Goal: Task Accomplishment & Management: Manage account settings

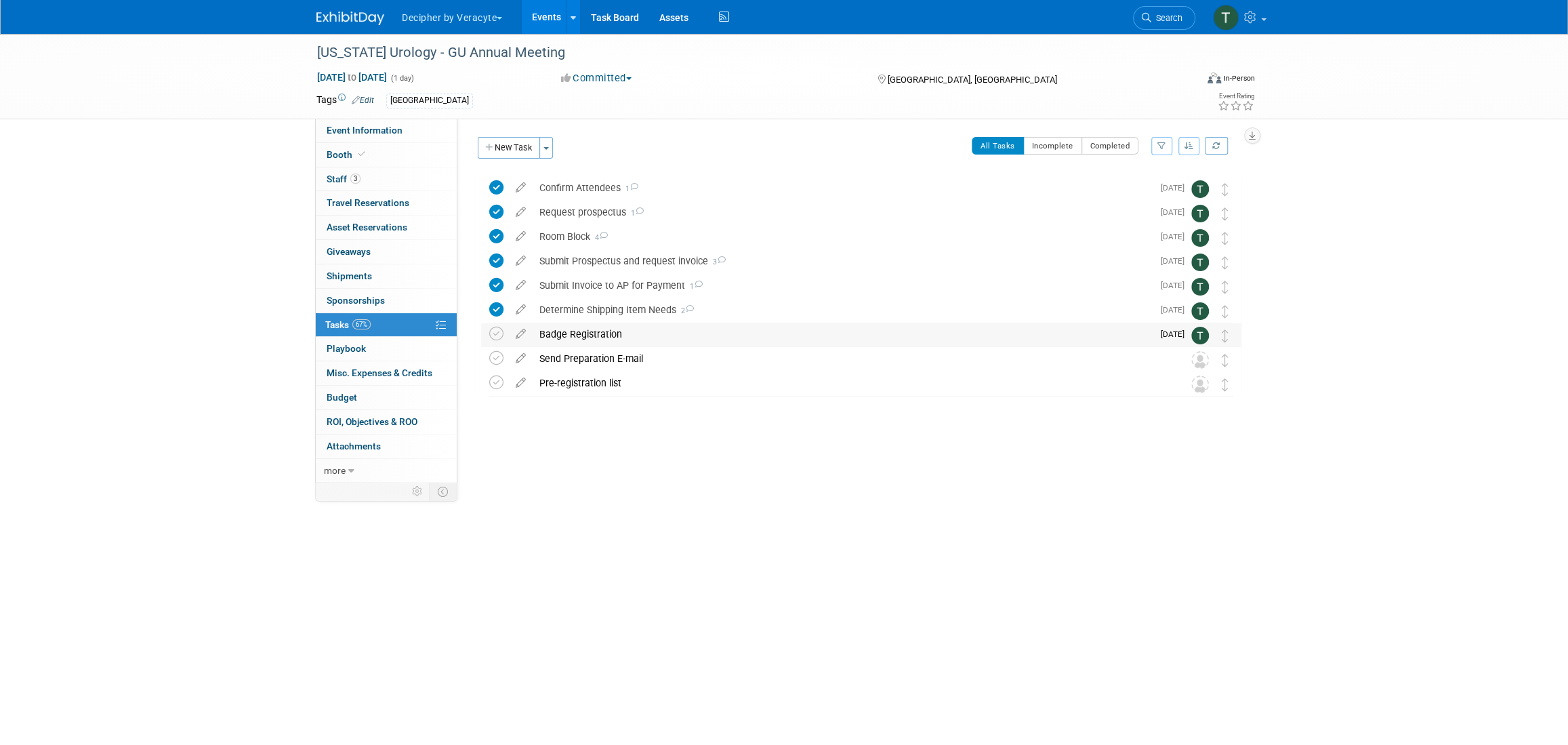
click at [605, 333] on div "Badge Registration" at bounding box center [842, 334] width 620 height 23
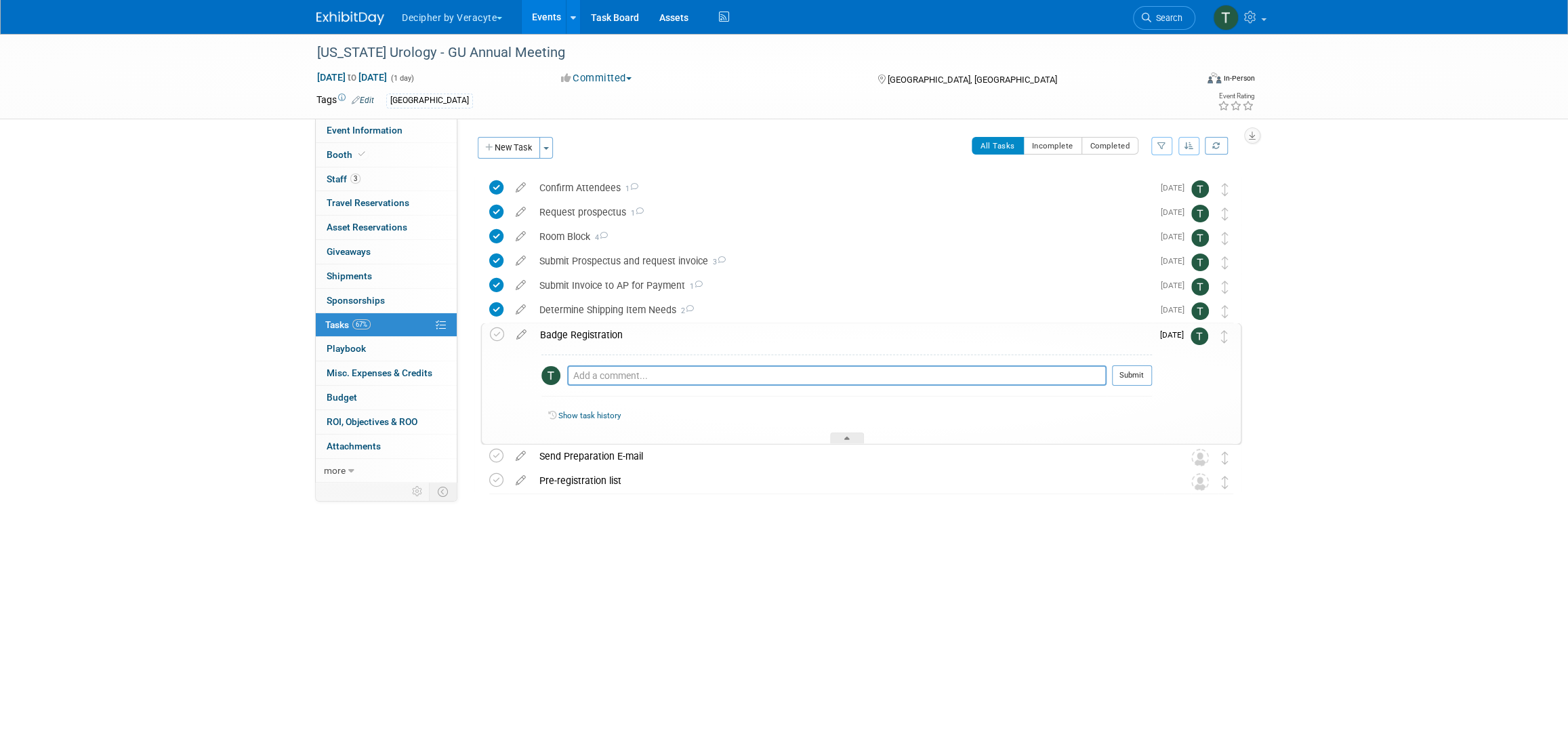
click at [605, 333] on div "Badge Registration" at bounding box center [842, 335] width 618 height 23
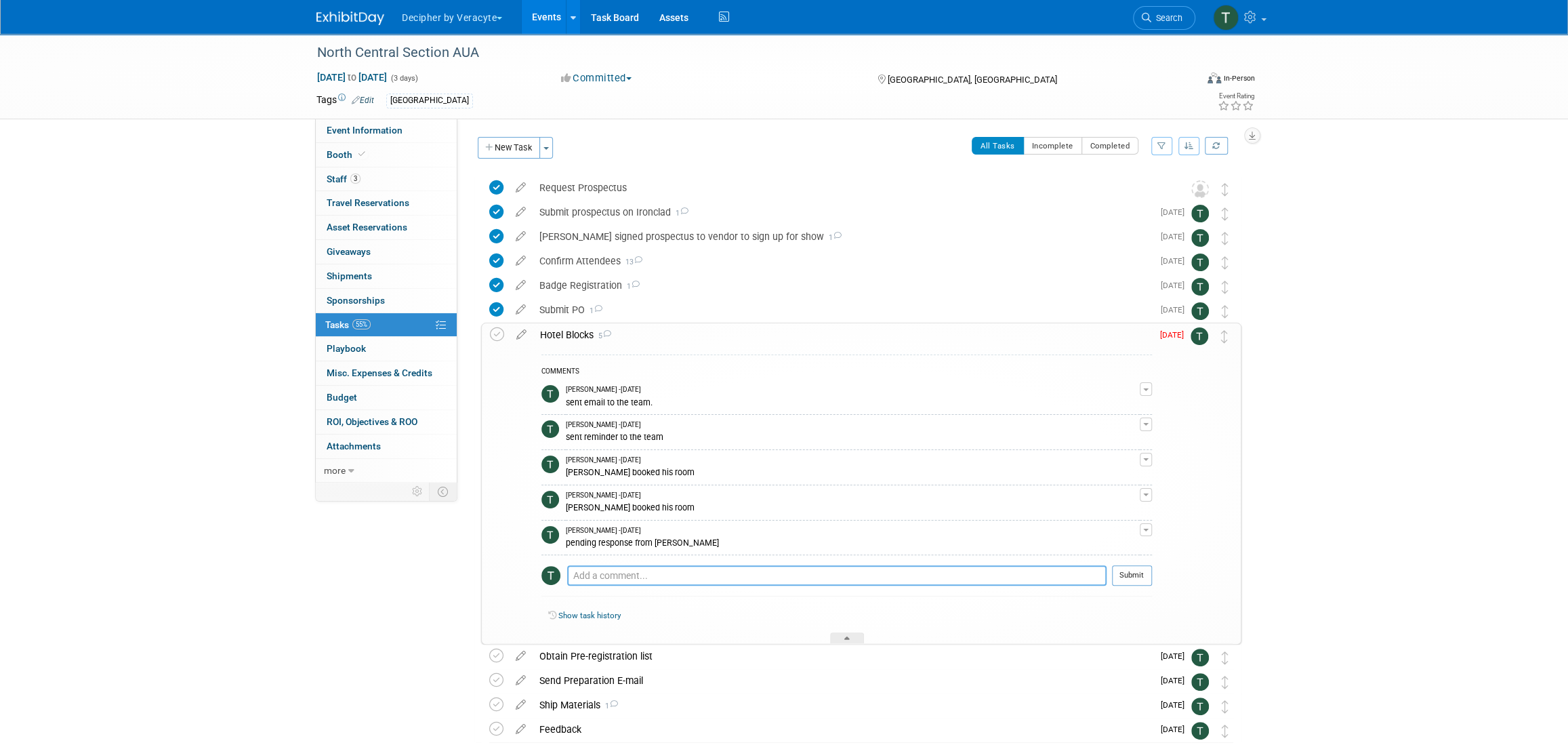
click at [631, 574] on textarea at bounding box center [836, 576] width 539 height 20
type textarea "d"
type textarea "sent email to Adam"
click at [1117, 572] on button "Submit" at bounding box center [1132, 576] width 40 height 20
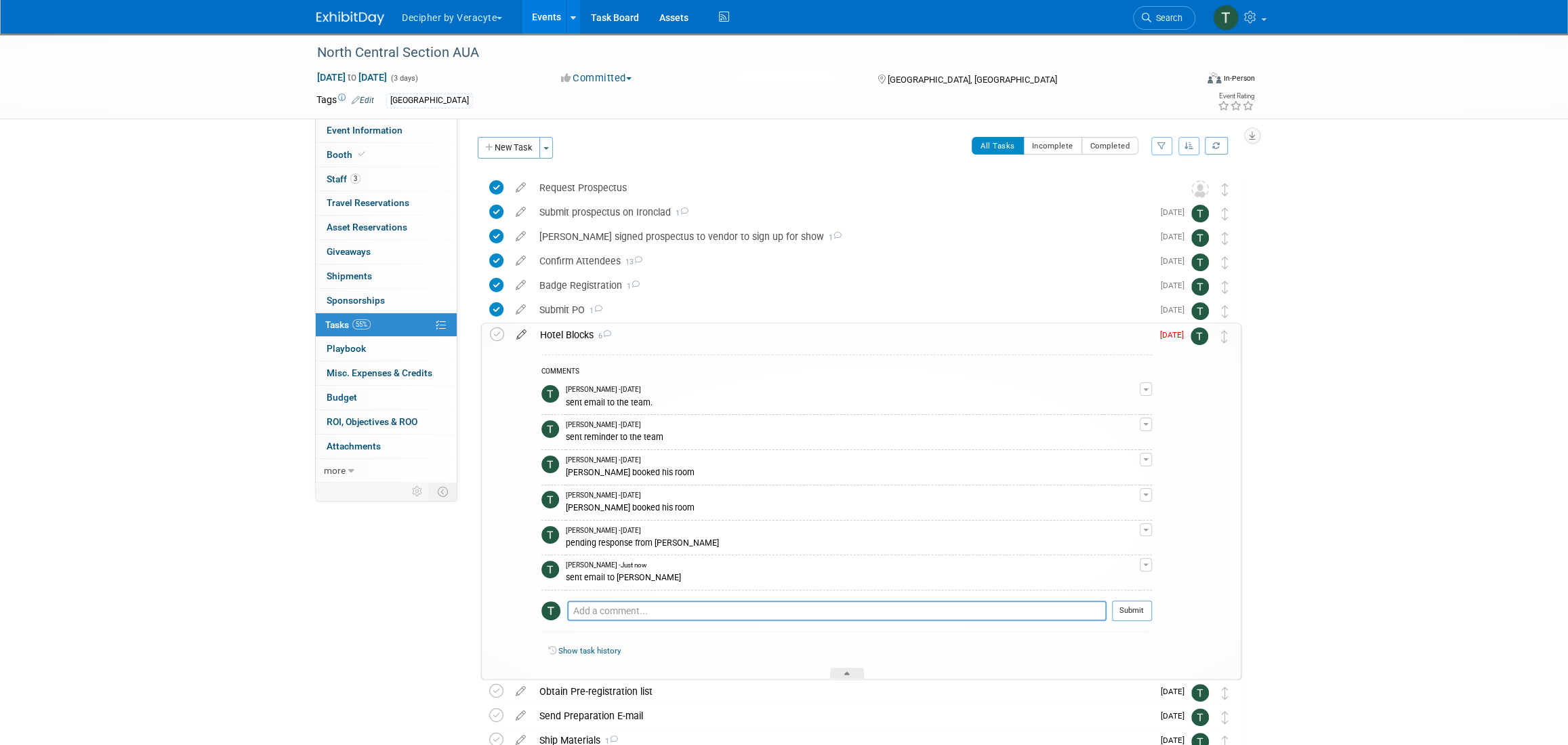
click at [521, 333] on icon at bounding box center [521, 332] width 23 height 17
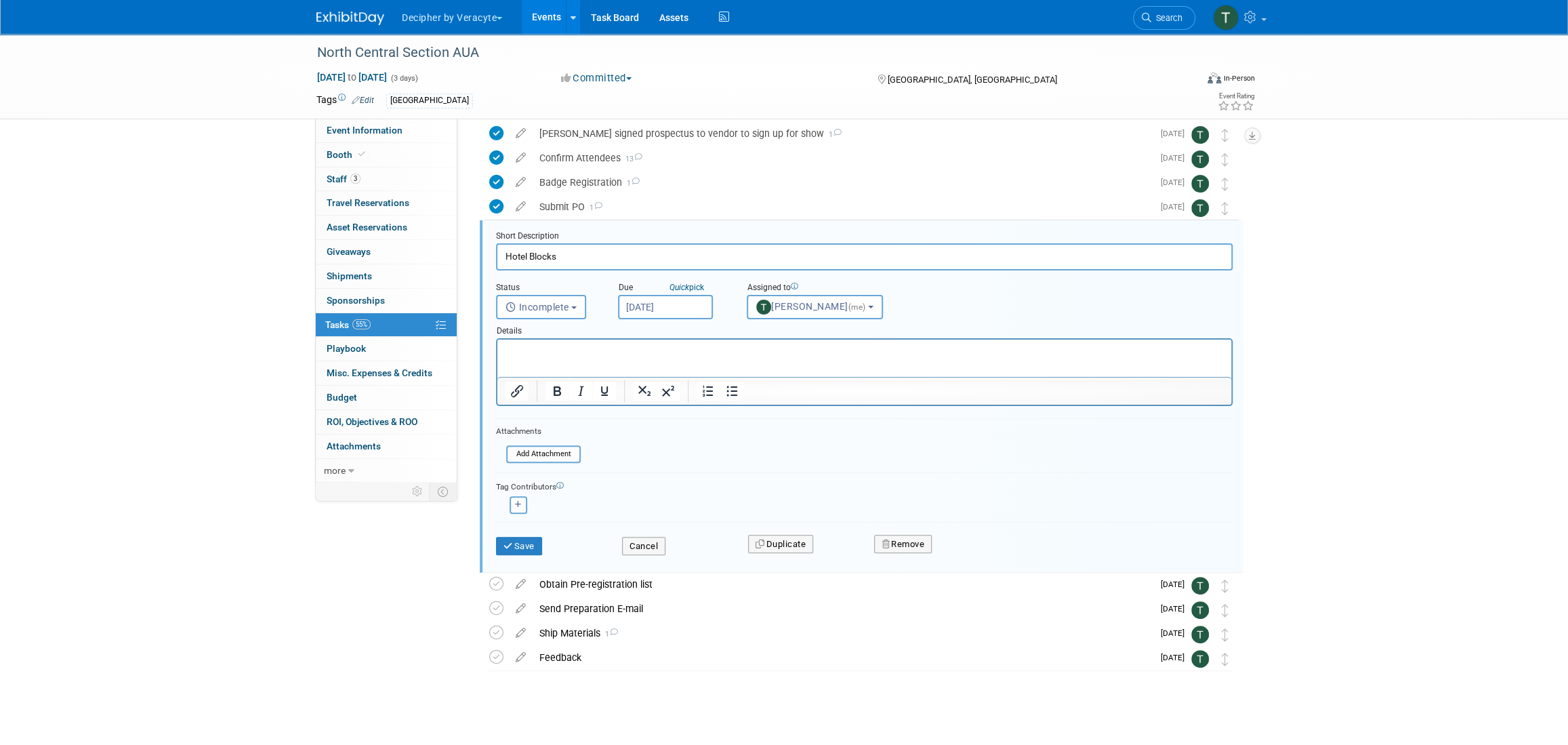
scroll to position [110, 0]
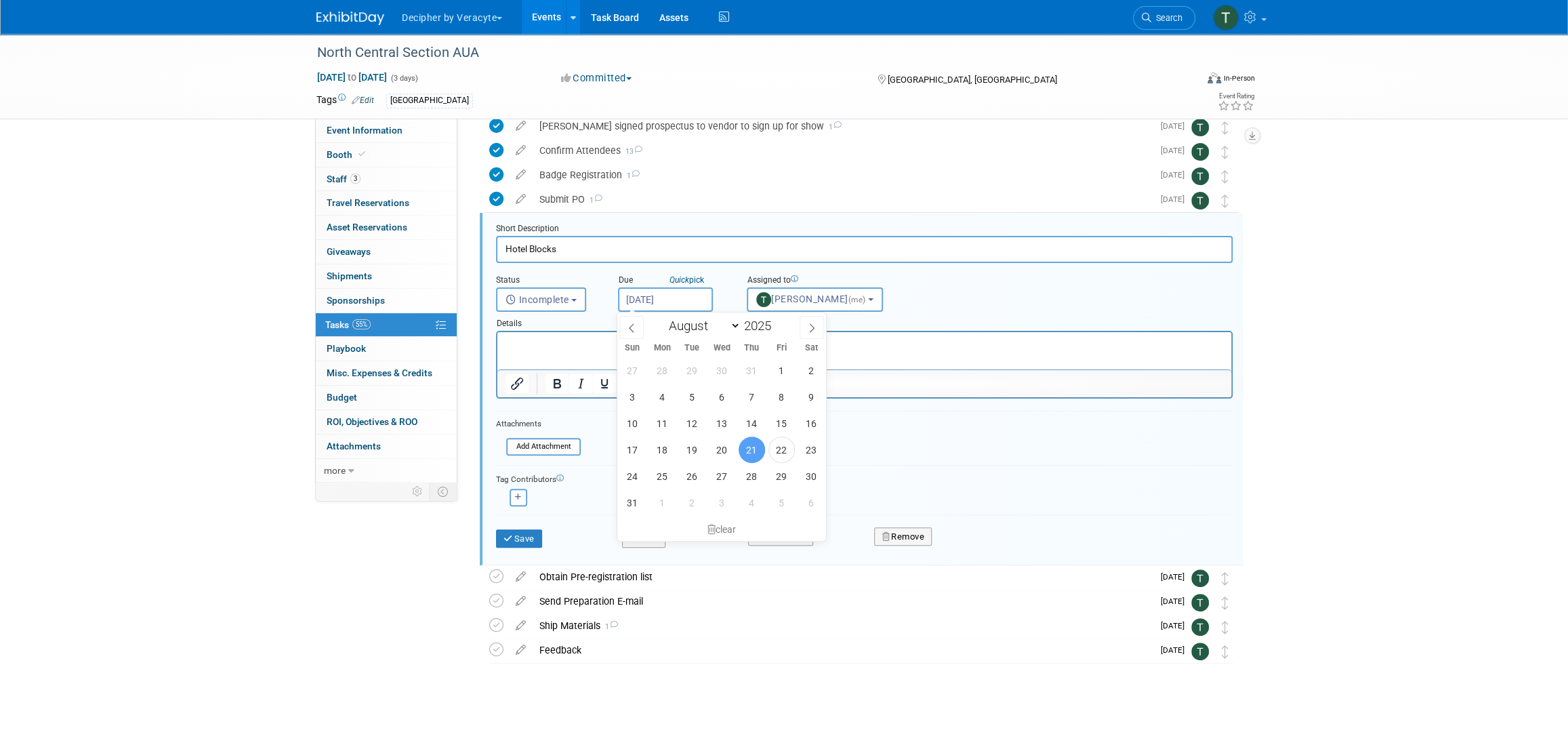
click at [691, 296] on input "[DATE]" at bounding box center [665, 300] width 95 height 24
click at [687, 471] on span "26" at bounding box center [692, 476] width 26 height 26
type input "Aug 26, 2025"
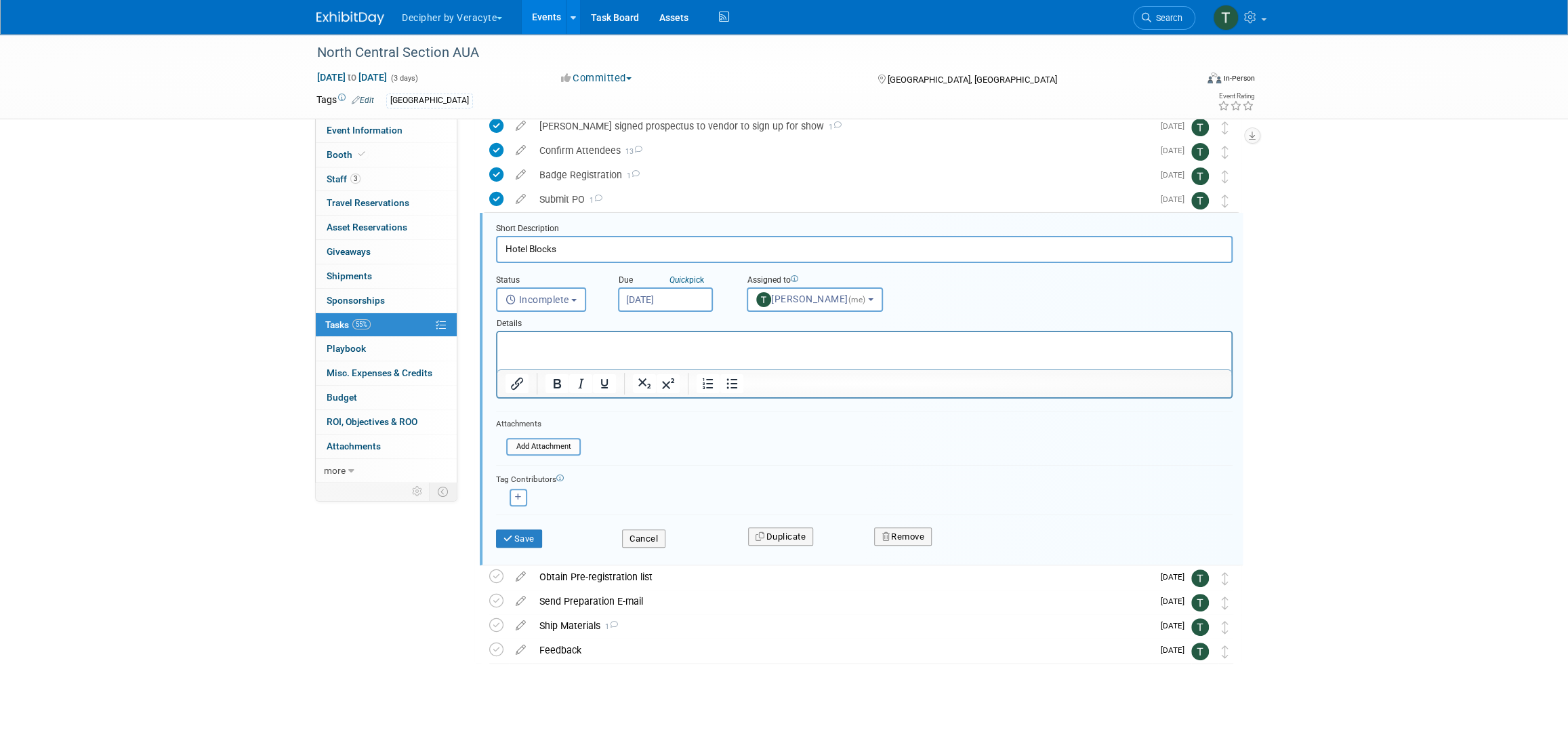
click at [541, 523] on div "Save" at bounding box center [549, 534] width 126 height 28
click at [539, 530] on button "Save" at bounding box center [519, 539] width 46 height 19
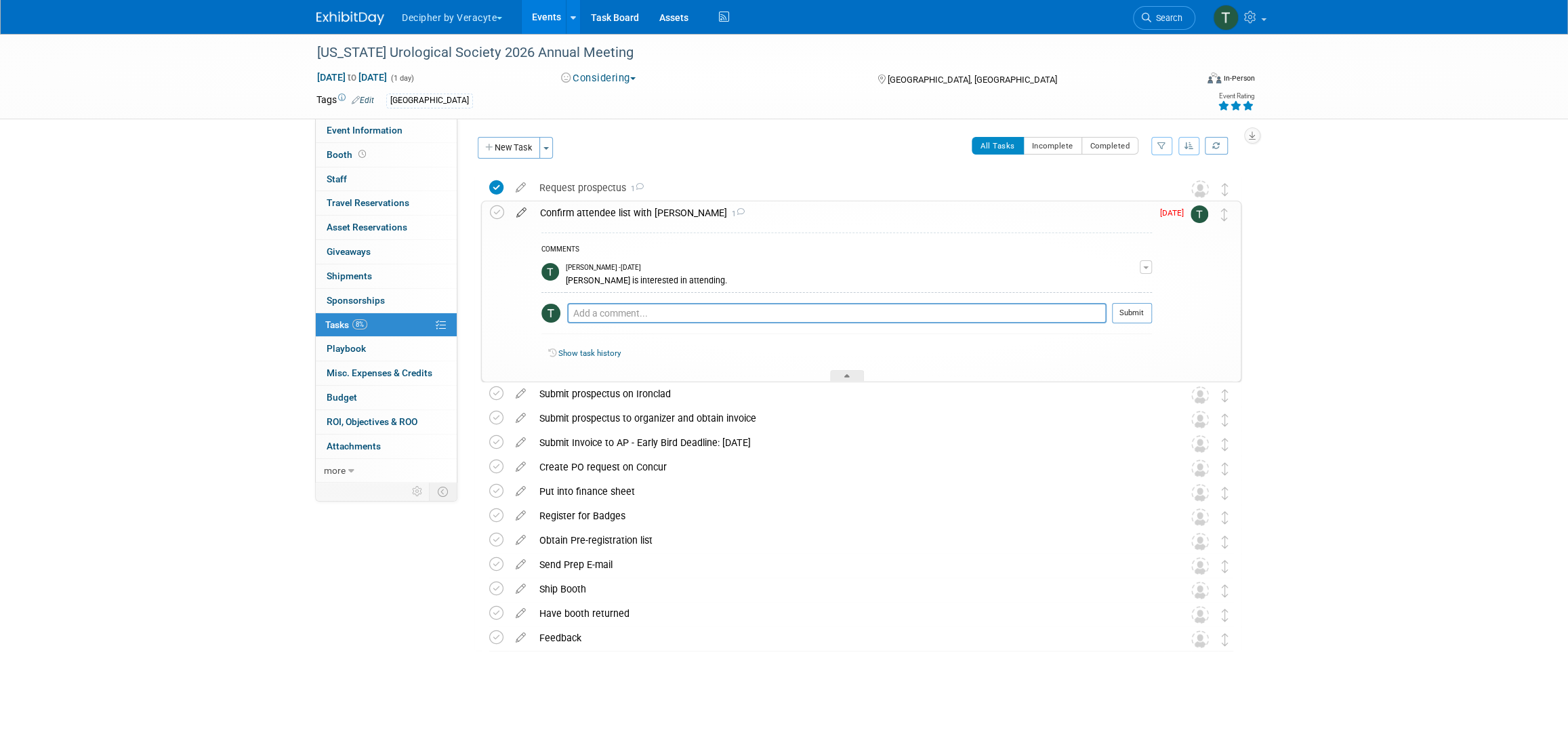
click at [525, 214] on icon at bounding box center [521, 210] width 23 height 17
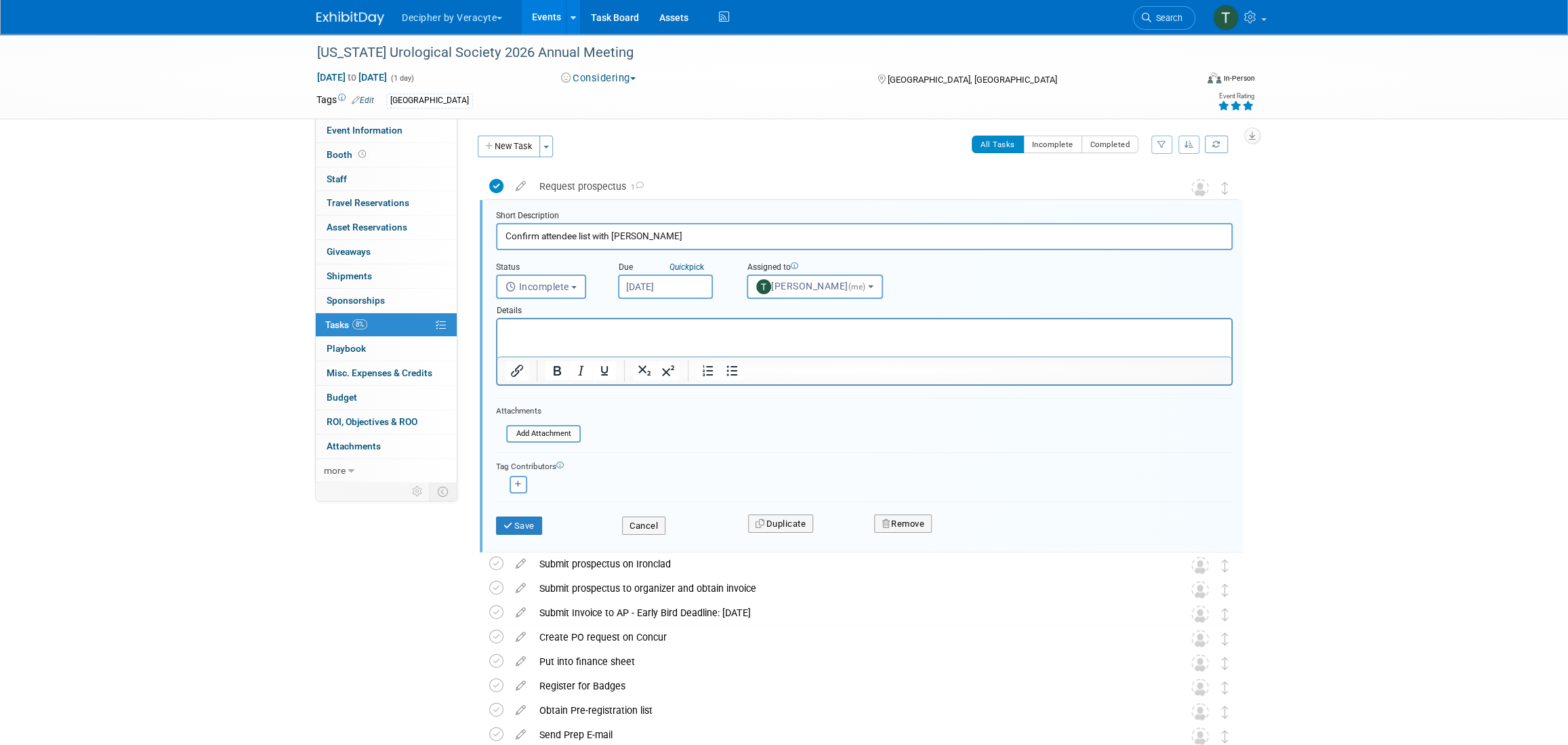
scroll to position [2, 0]
click at [639, 285] on input "[DATE]" at bounding box center [665, 286] width 95 height 24
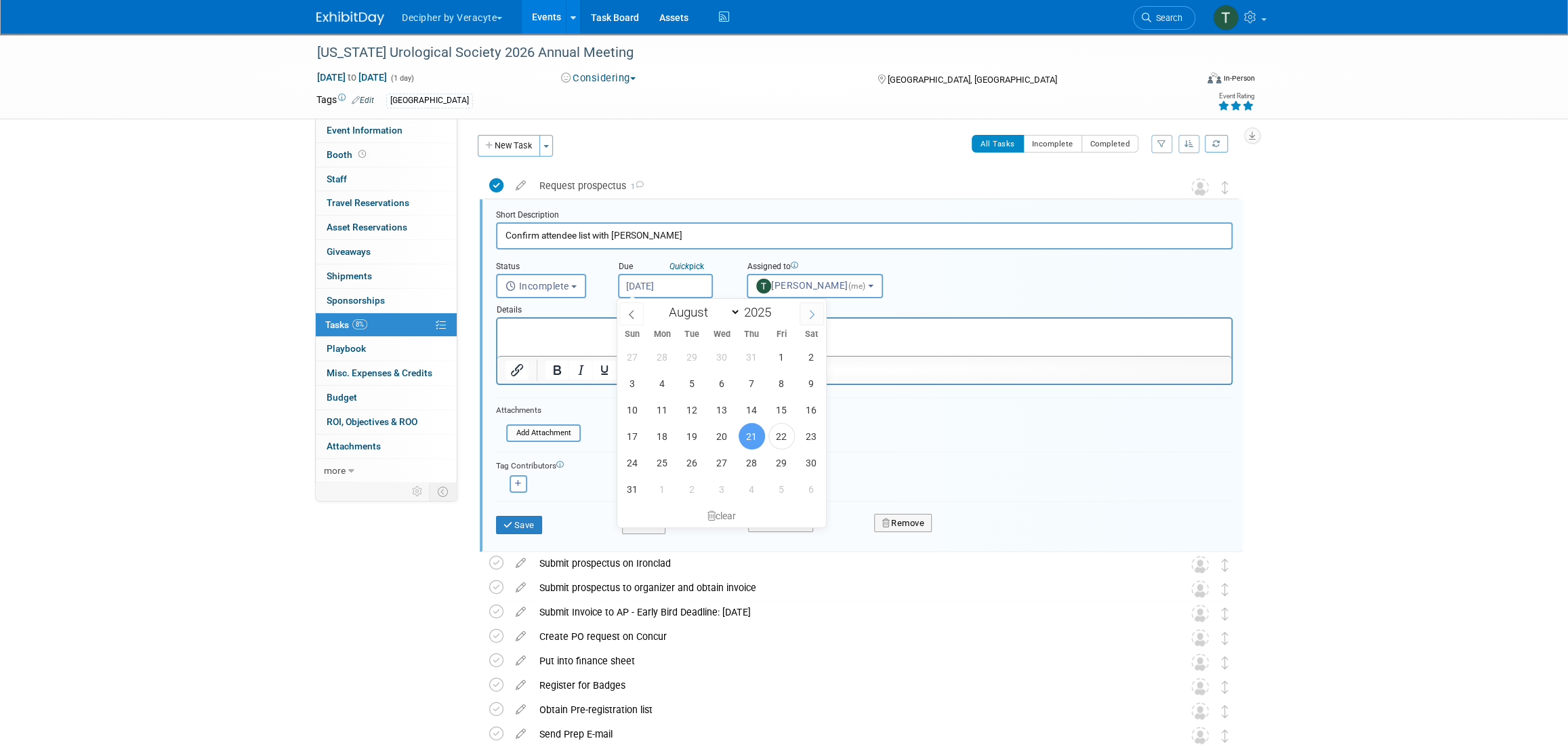
click at [803, 318] on span at bounding box center [812, 314] width 24 height 23
select select "8"
drag, startPoint x: 696, startPoint y: 414, endPoint x: 674, endPoint y: 422, distance: 23.4
click at [696, 414] on span "16" at bounding box center [692, 409] width 26 height 26
type input "Sep 16, 2025"
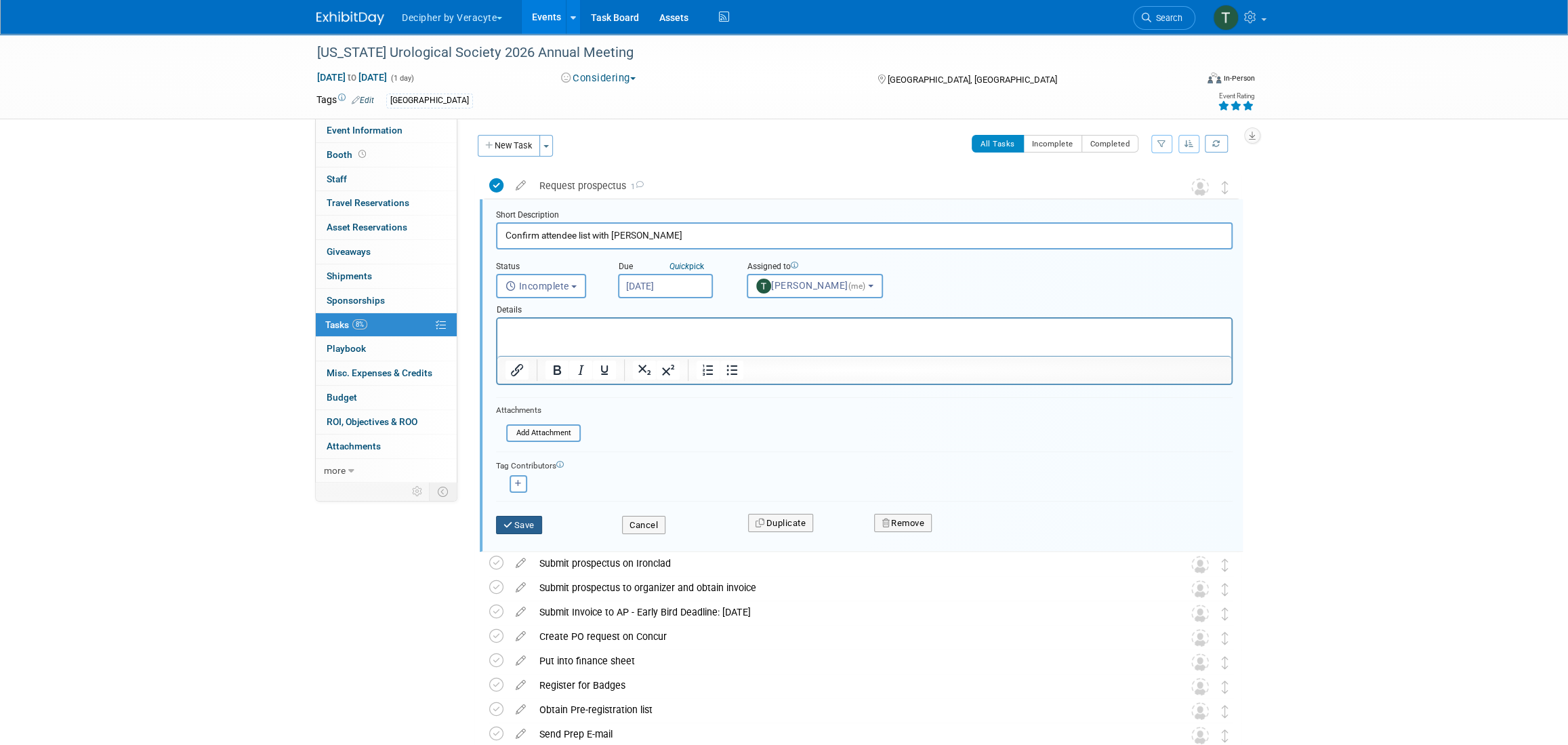
click at [531, 523] on button "Save" at bounding box center [519, 525] width 46 height 19
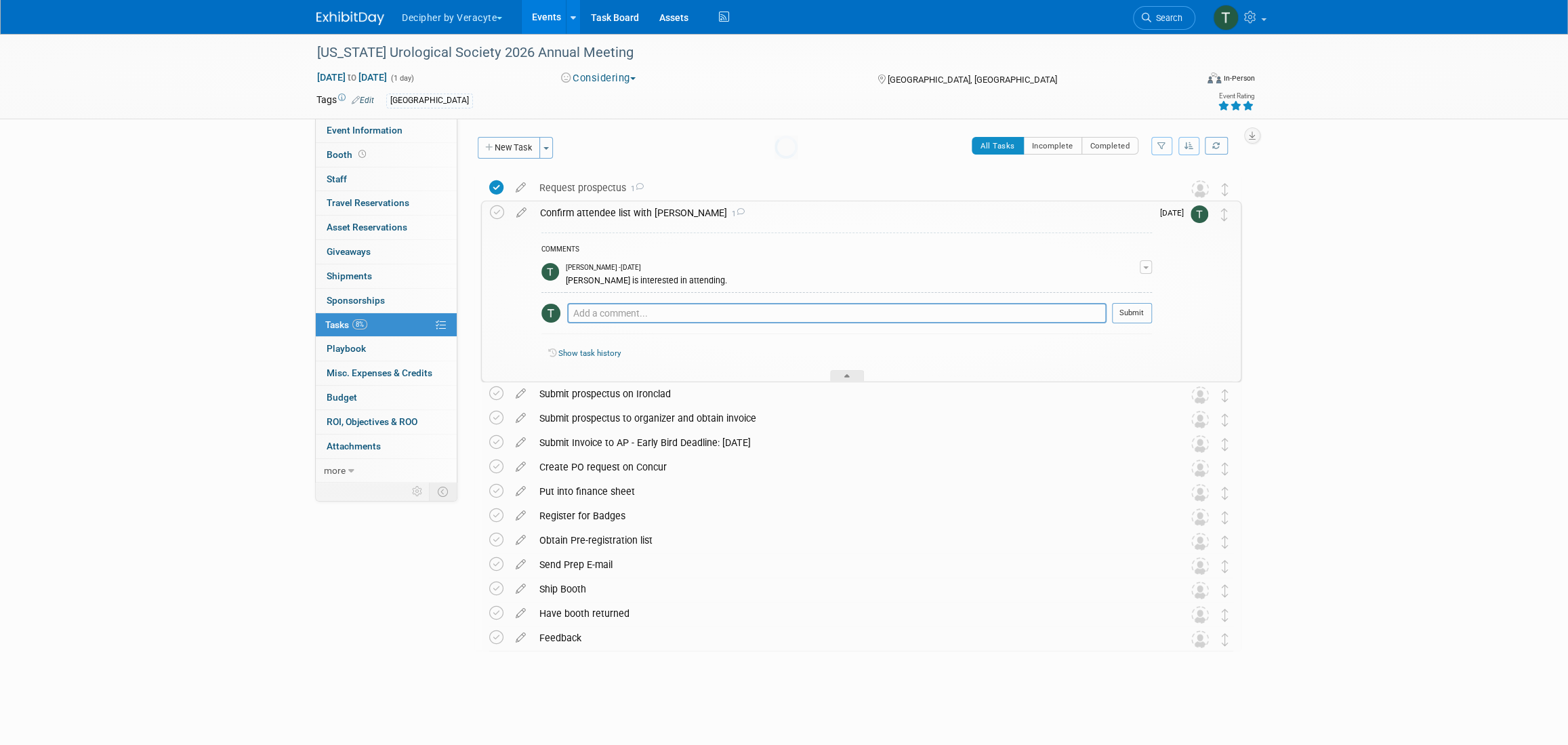
scroll to position [0, 0]
click at [388, 75] on span "Mar 14, 2025 to Mar 14, 2025" at bounding box center [352, 77] width 71 height 12
type input "Mar 14, 2025"
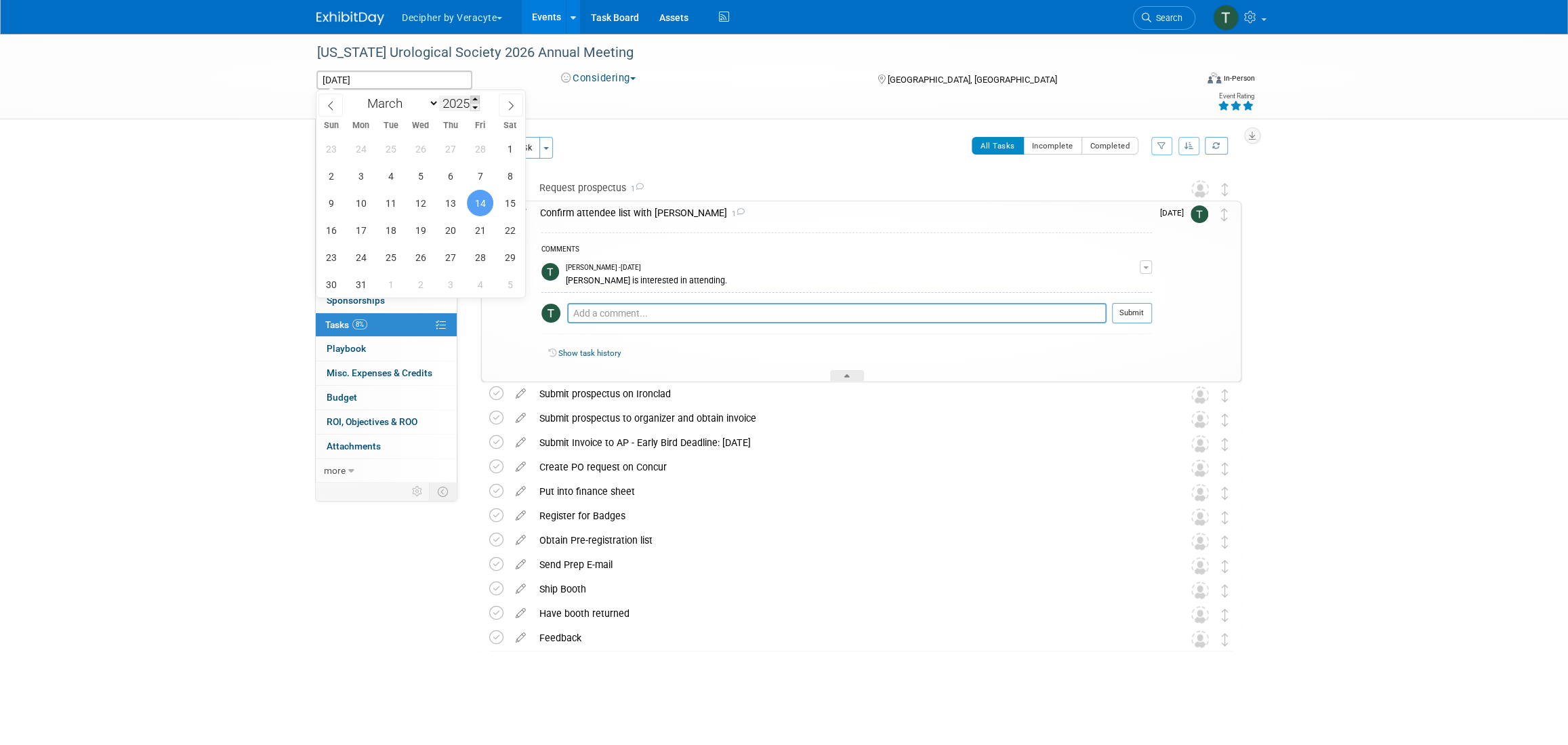
click at [474, 98] on span at bounding box center [475, 99] width 10 height 8
type input "2026"
click at [485, 180] on span "13" at bounding box center [480, 175] width 26 height 26
type input "Mar 13, 2026"
click at [484, 178] on span "13" at bounding box center [480, 175] width 26 height 26
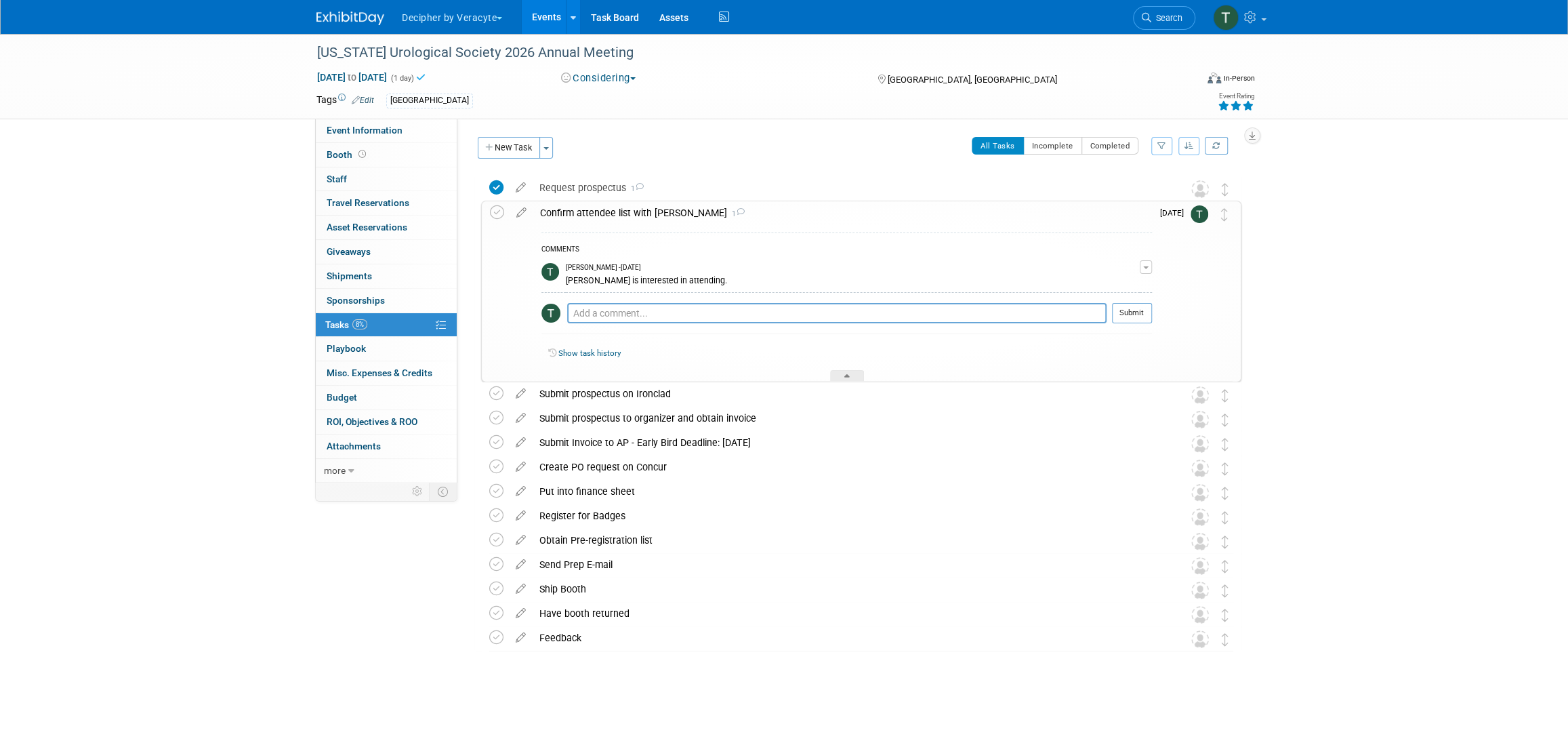
click at [736, 212] on div "Confirm attendee list with Andy 1" at bounding box center [842, 213] width 618 height 23
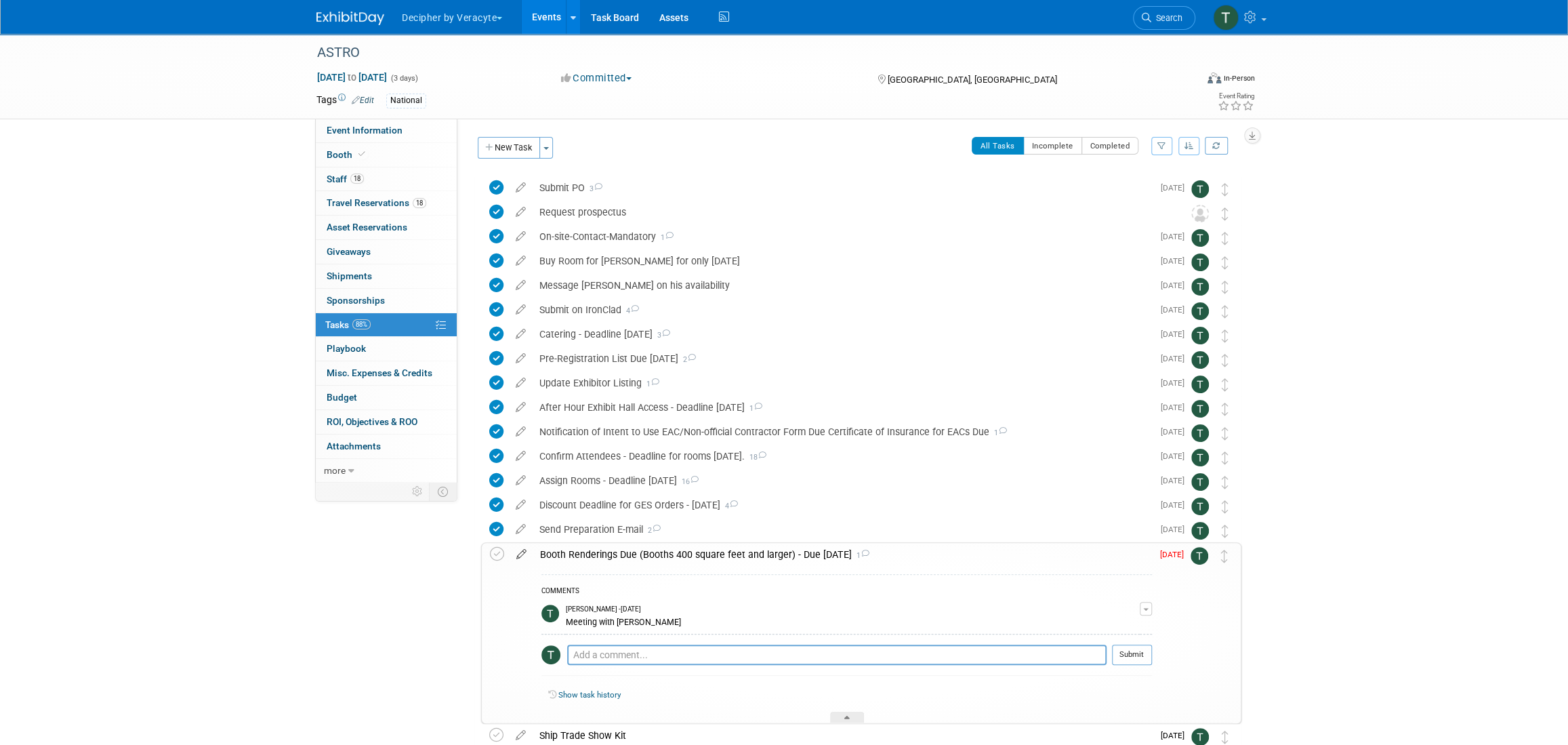
click at [516, 555] on icon at bounding box center [521, 551] width 23 height 17
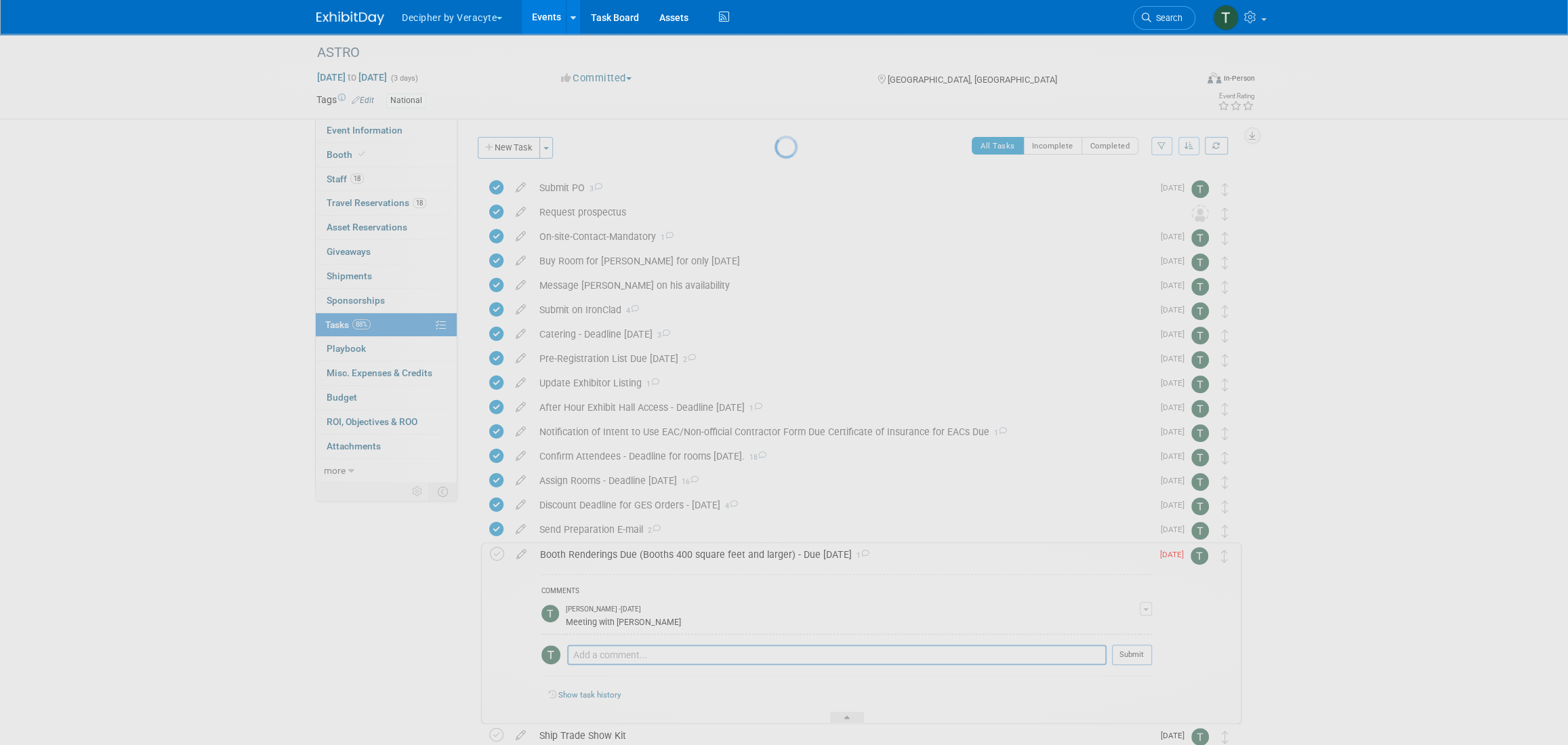
select select "7"
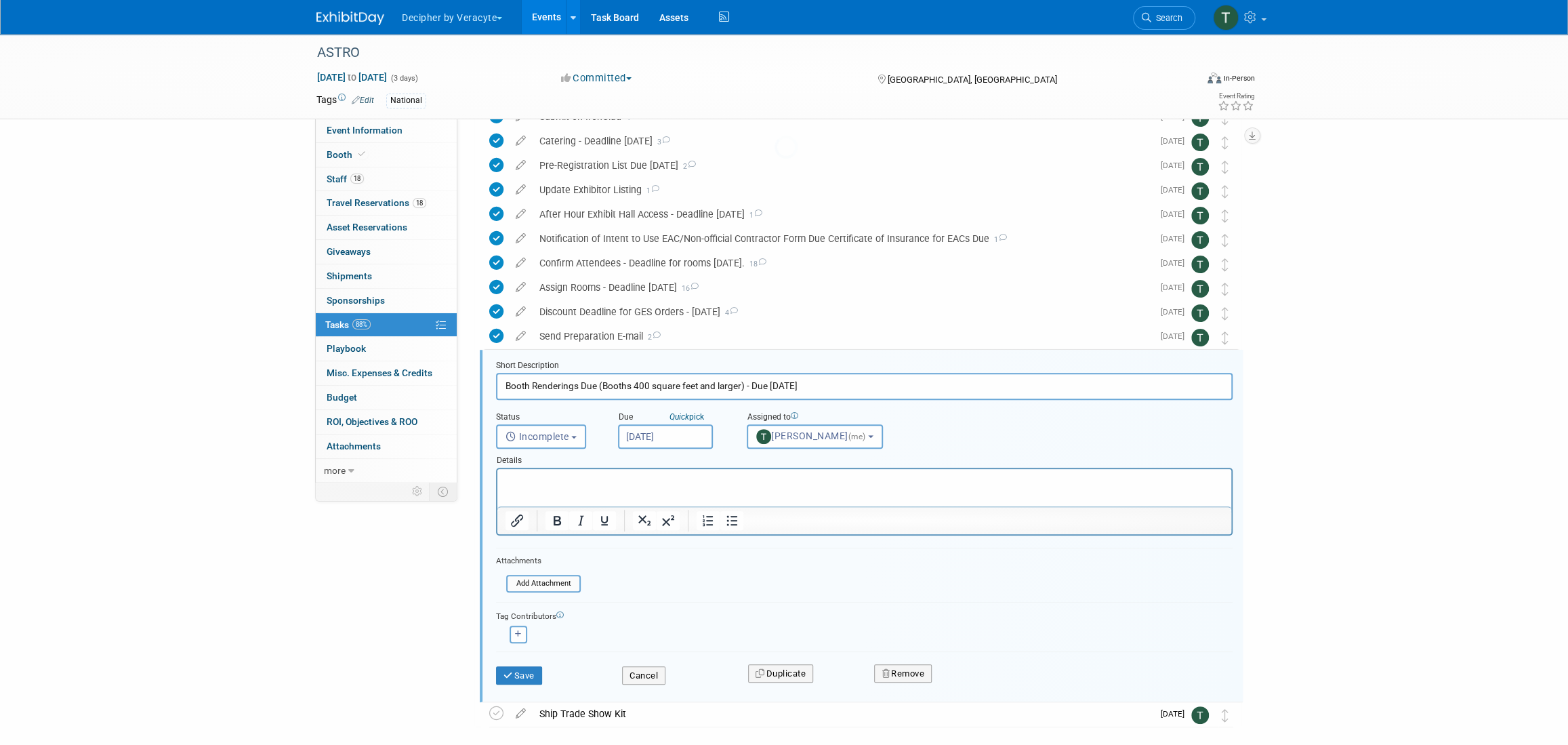
scroll to position [258, 0]
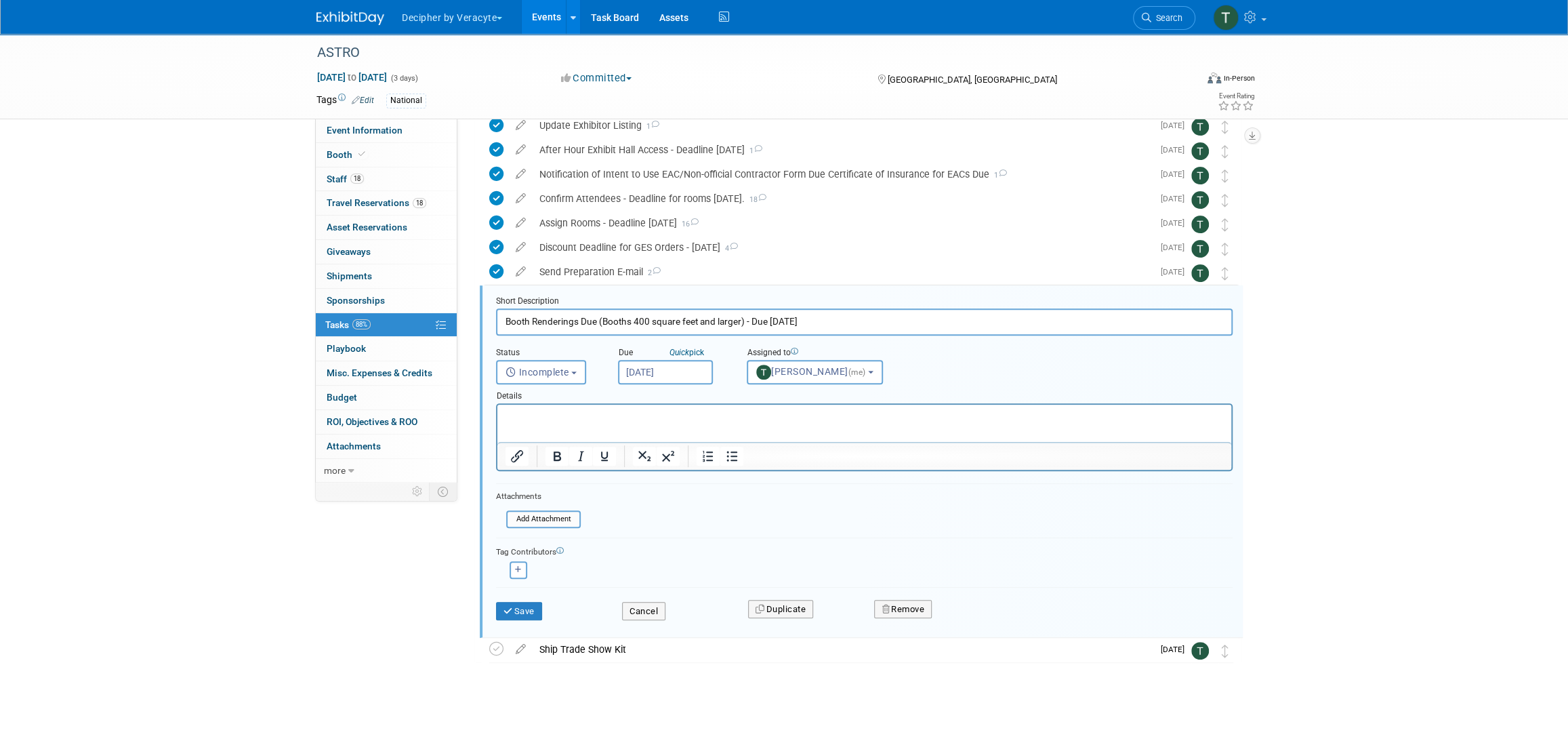
click at [683, 371] on input "Aug 21, 2025" at bounding box center [665, 372] width 95 height 24
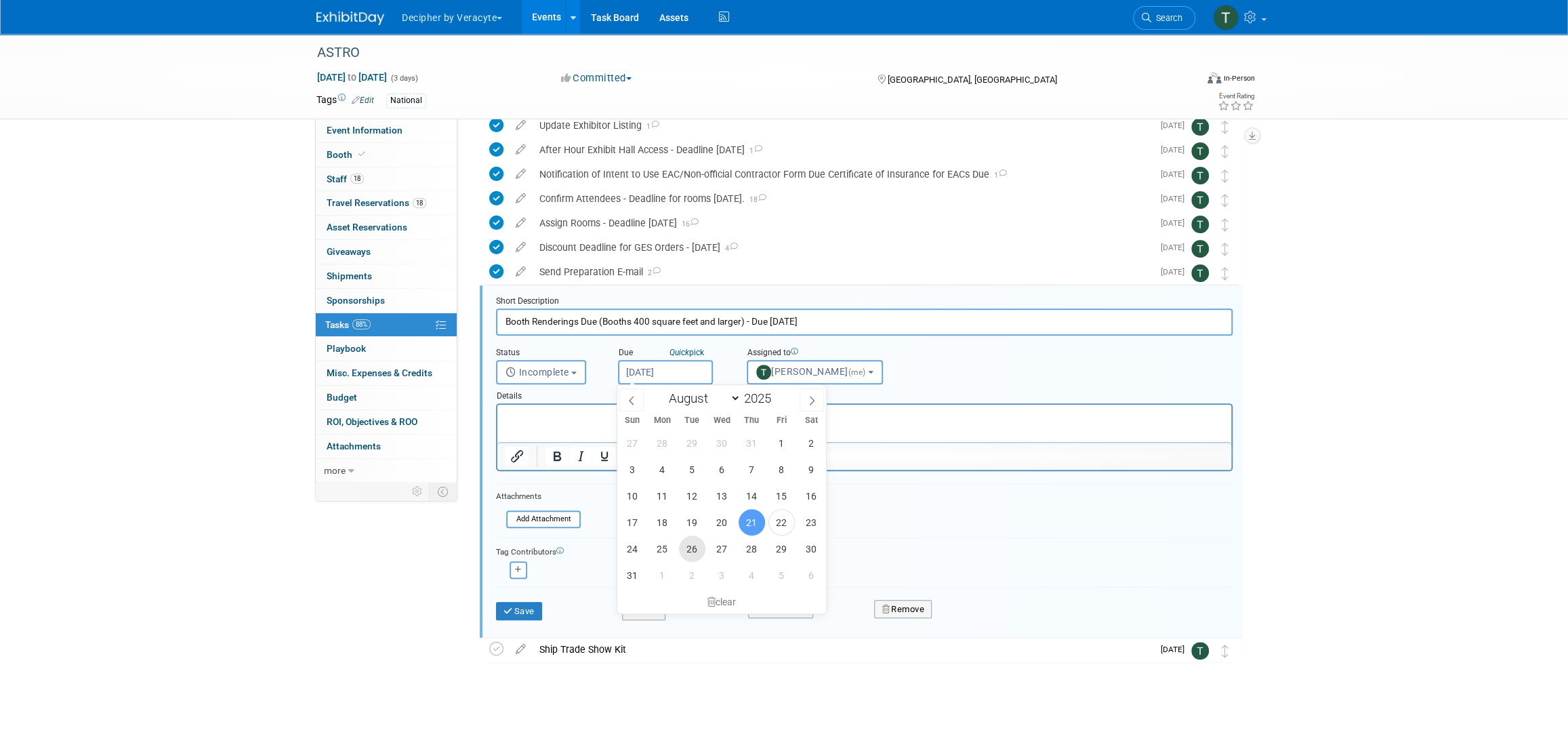
click at [699, 552] on span "26" at bounding box center [692, 548] width 26 height 26
type input "Aug 26, 2025"
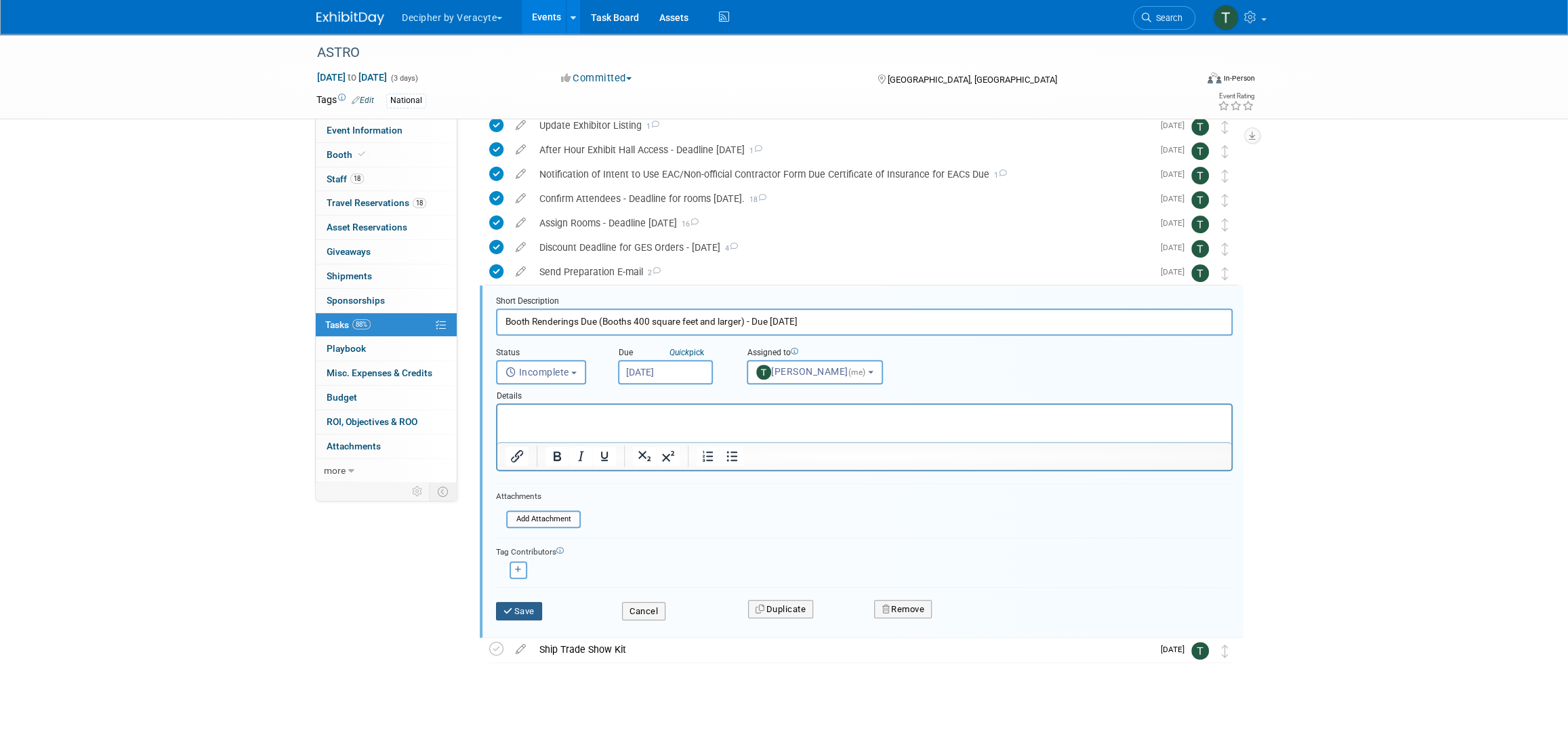
click at [532, 611] on button "Save" at bounding box center [519, 611] width 46 height 19
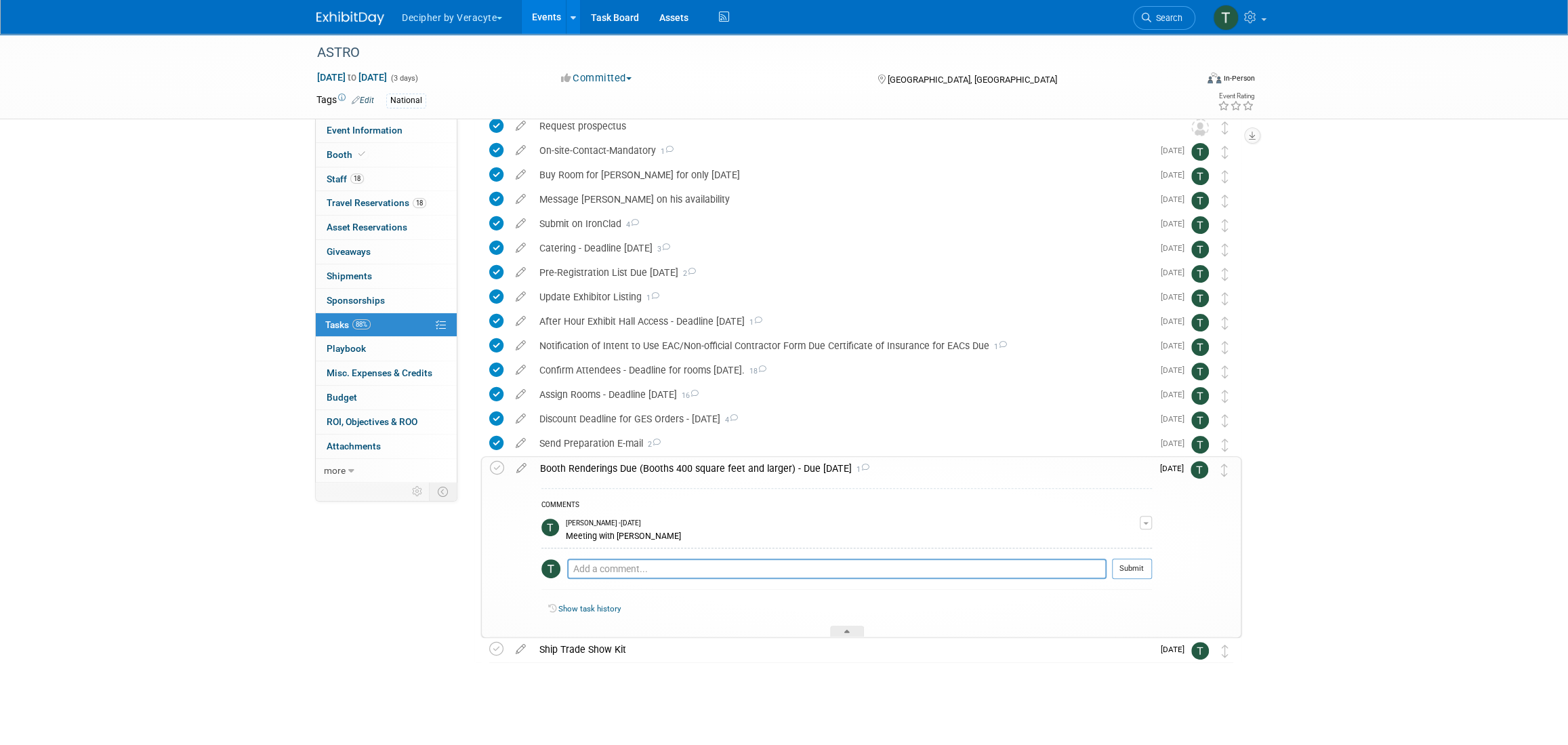
scroll to position [85, 0]
click at [698, 579] on div "Pro tip: Press Ctrl-Enter to submit comment." at bounding box center [836, 584] width 539 height 10
click at [701, 563] on textarea at bounding box center [836, 569] width 539 height 20
type textarea "Pat is working on this."
click at [1125, 569] on button "Submit" at bounding box center [1132, 569] width 40 height 20
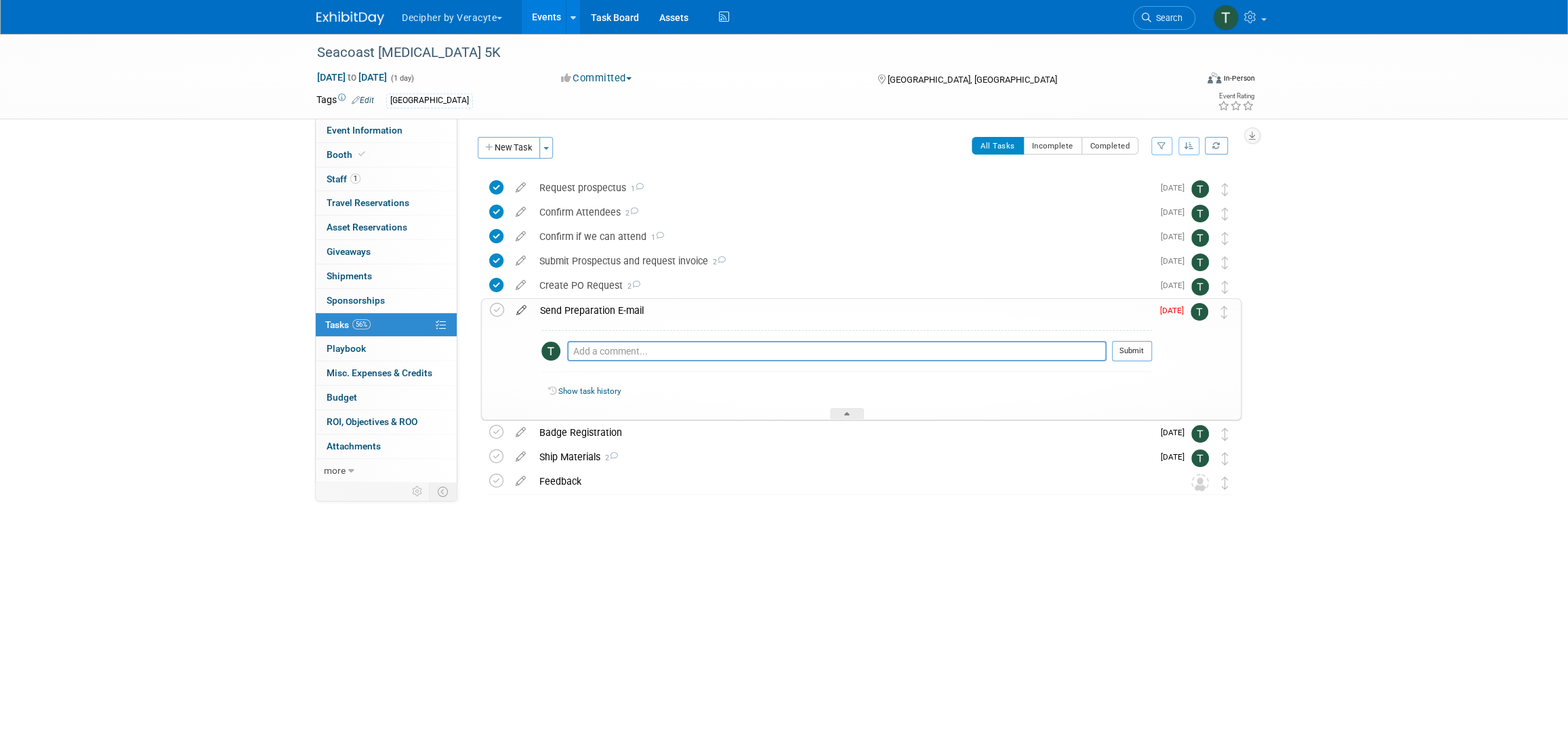
click at [525, 308] on icon at bounding box center [521, 307] width 23 height 17
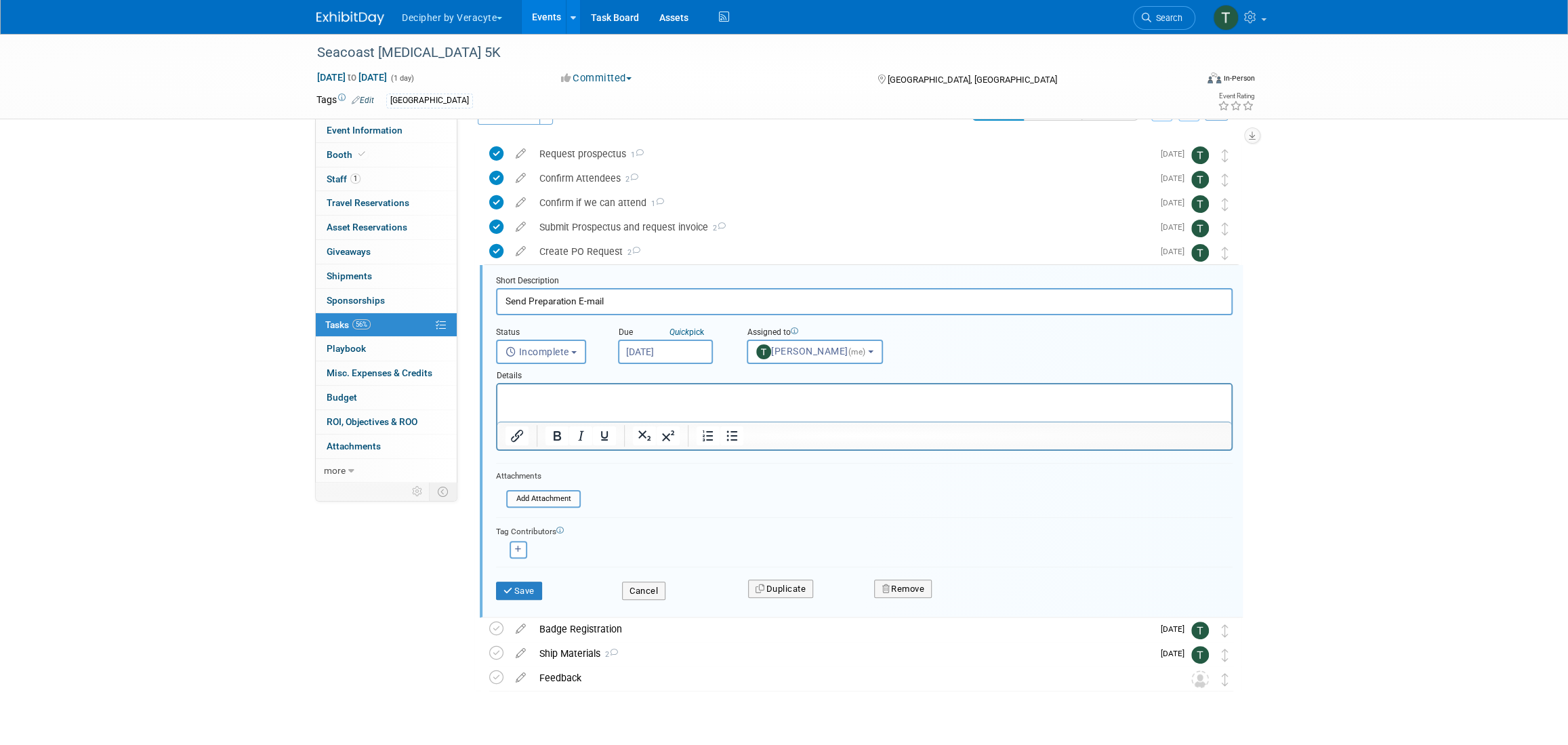
scroll to position [62, 0]
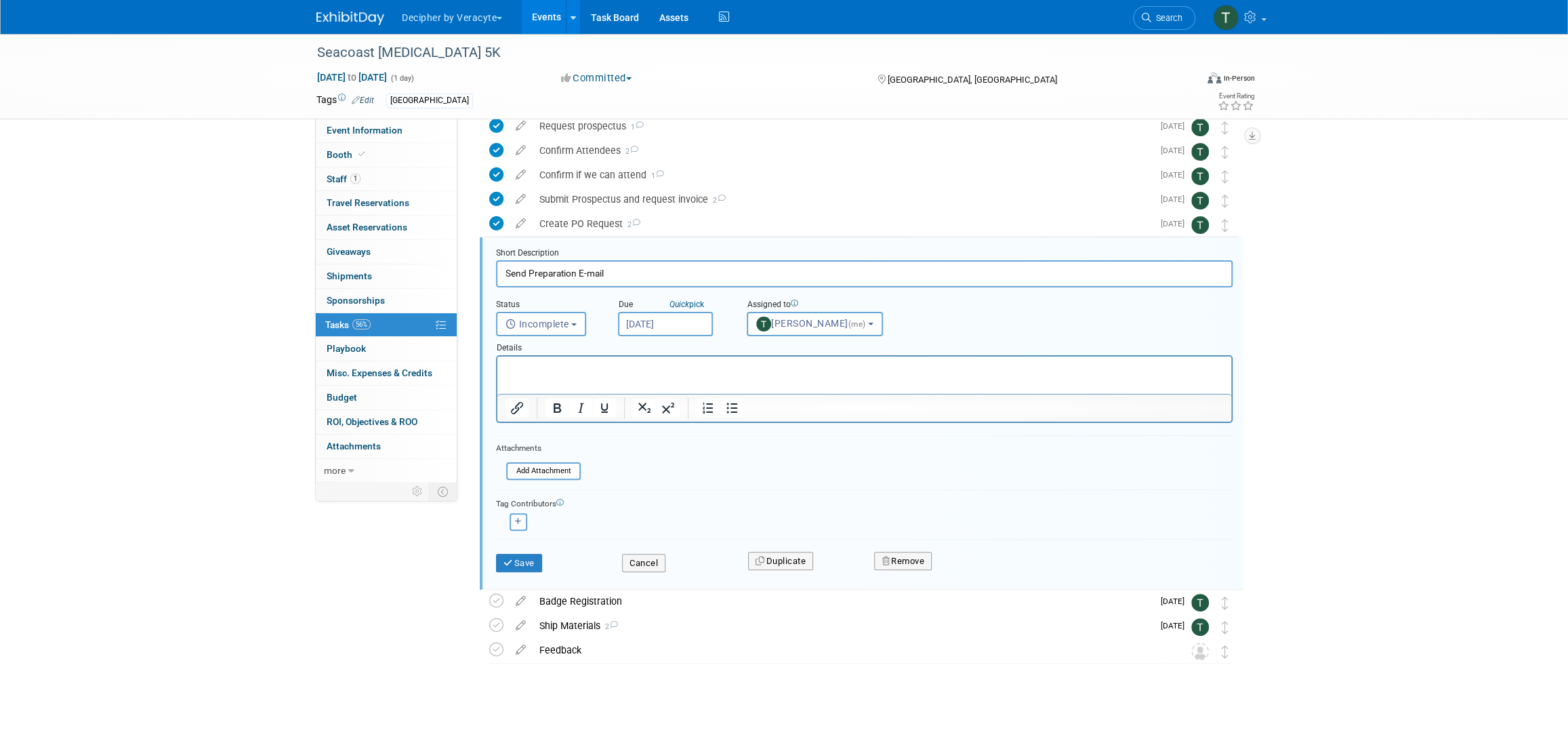
click at [689, 330] on input "[DATE]" at bounding box center [665, 324] width 95 height 24
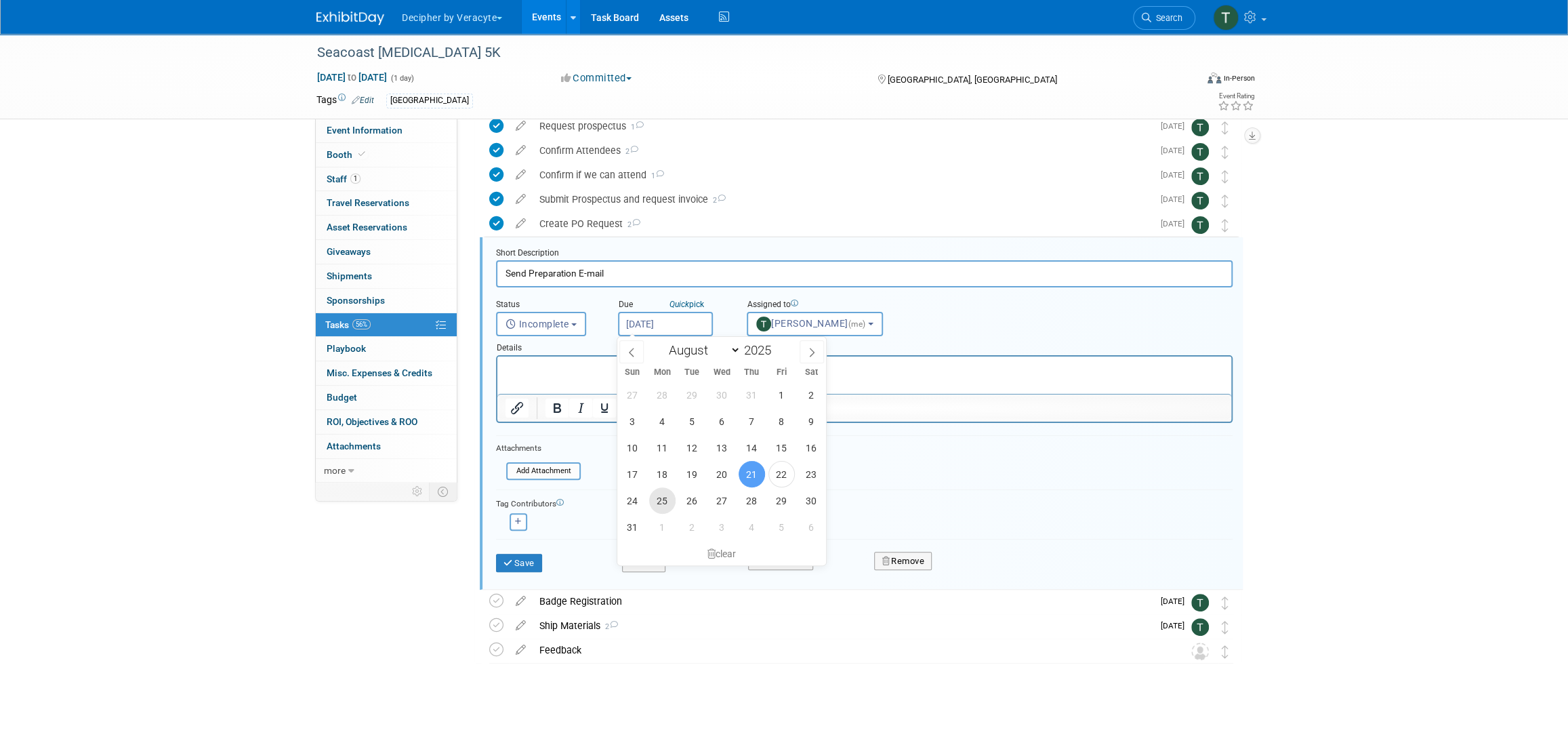
click at [668, 500] on span "25" at bounding box center [662, 500] width 26 height 26
type input "[DATE]"
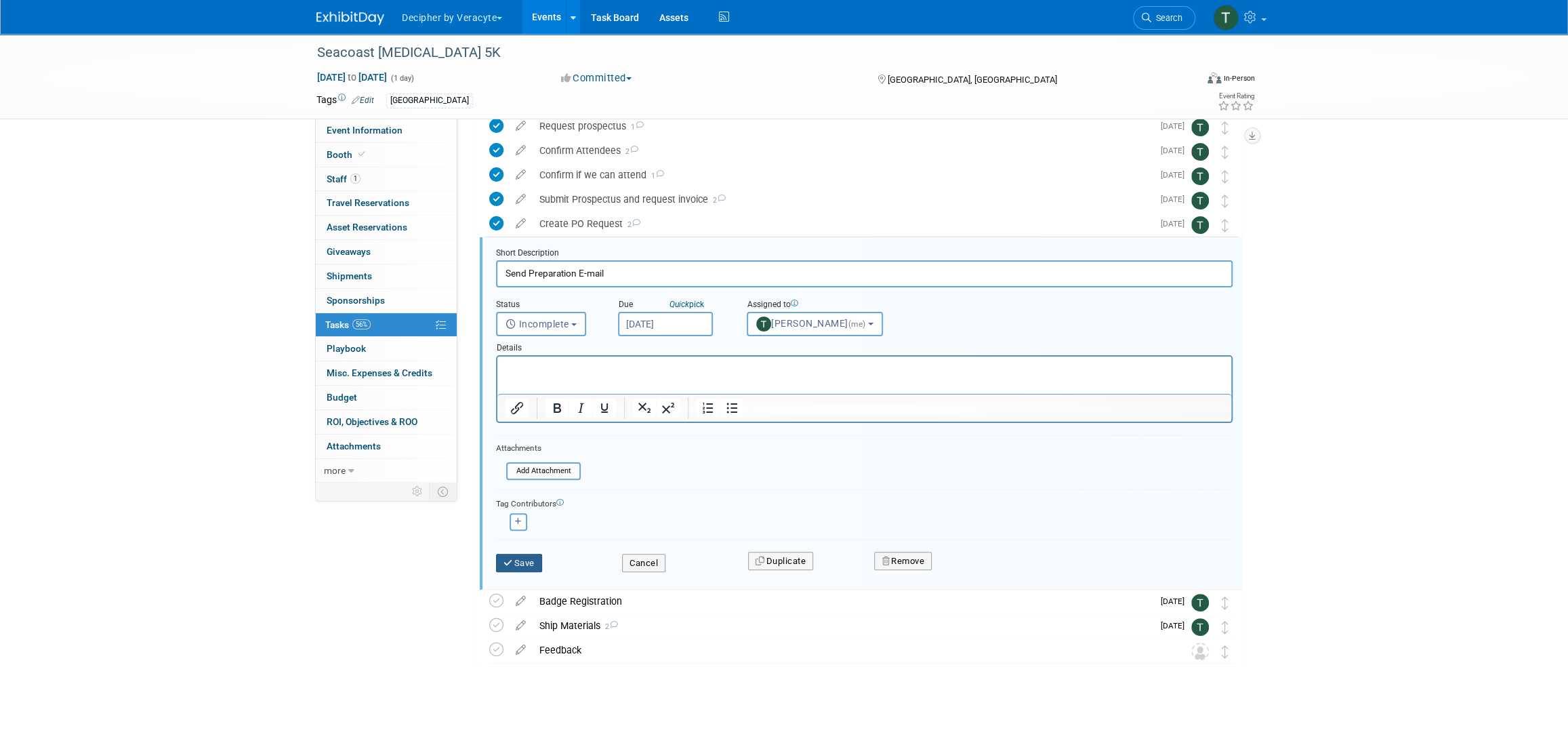
click at [534, 560] on button "Save" at bounding box center [519, 563] width 46 height 19
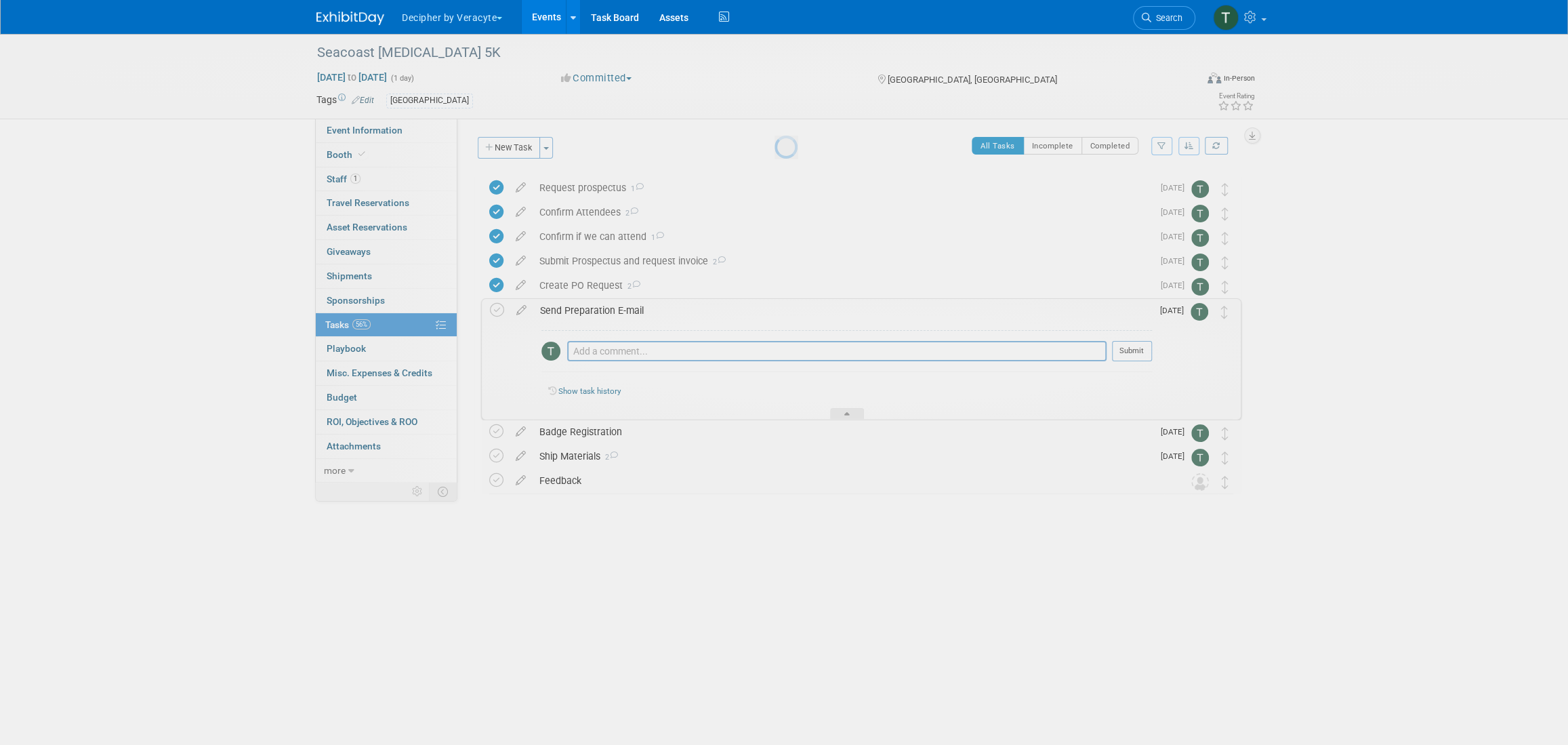
scroll to position [0, 0]
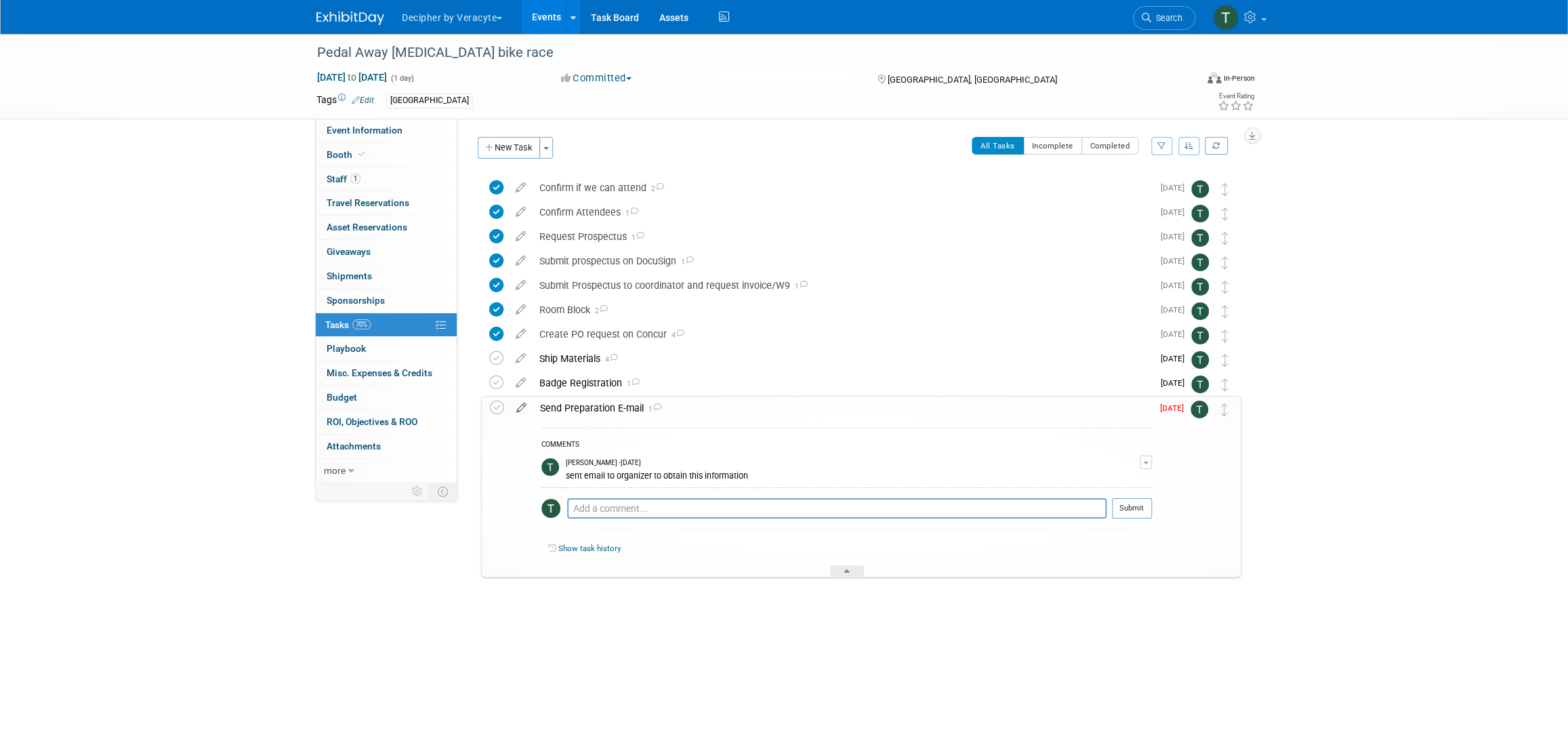
click at [519, 405] on icon at bounding box center [521, 405] width 23 height 17
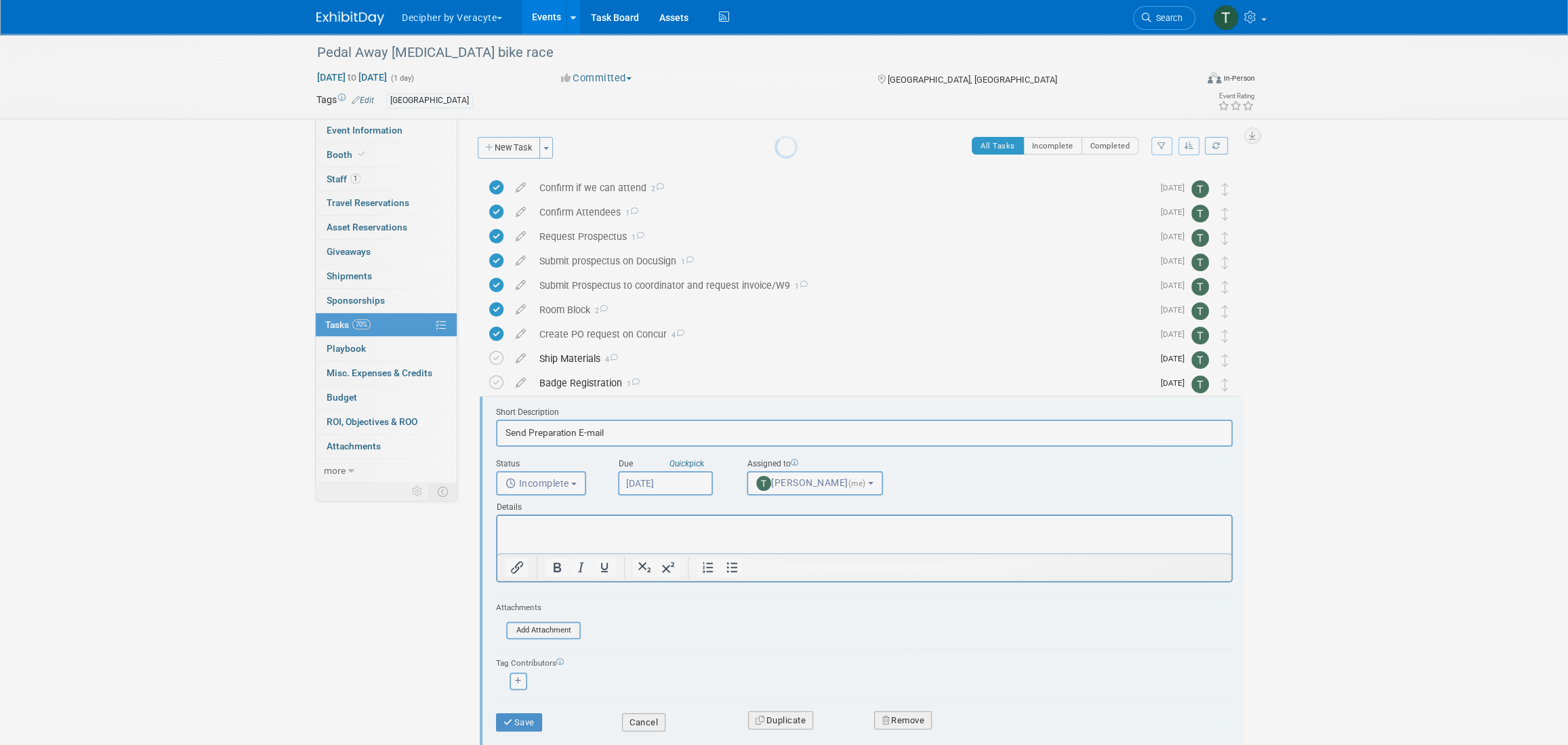
scroll to position [86, 0]
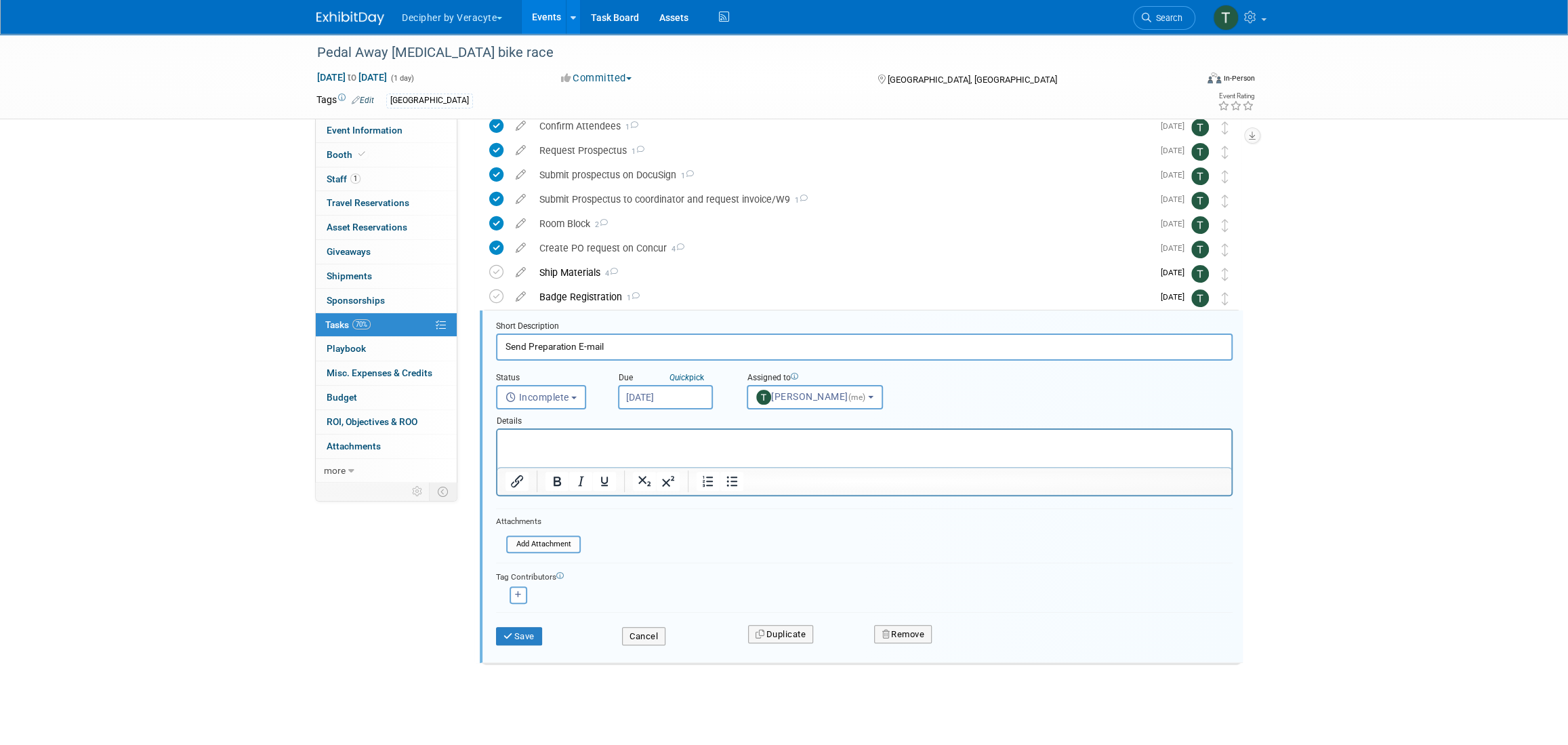
click at [660, 411] on div "Details" at bounding box center [864, 418] width 736 height 19
click at [665, 400] on body "Decipher by Veracyte Explore: My Workspaces 2 Go to Workspace: Corporate Events…" at bounding box center [784, 286] width 1568 height 745
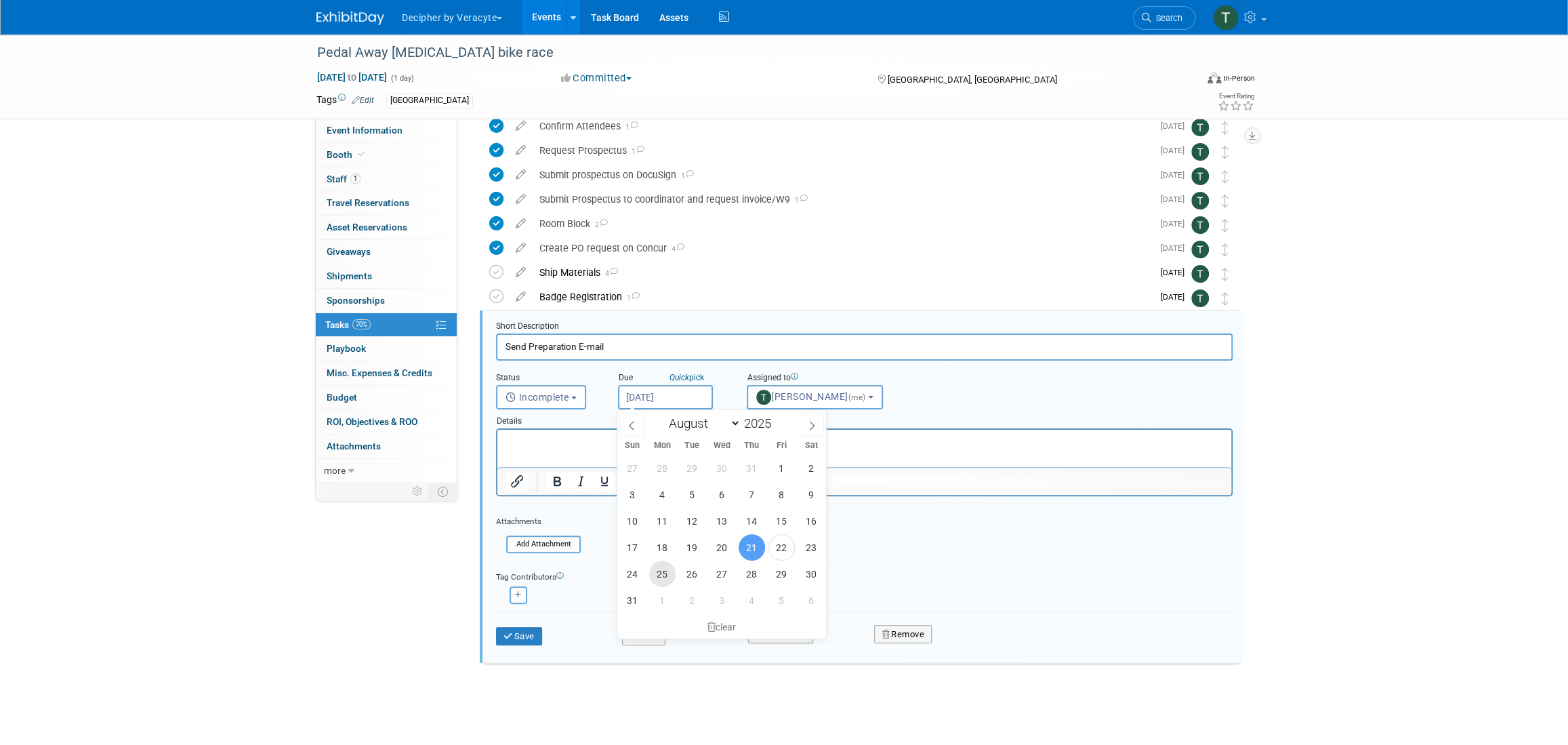
click at [650, 571] on span "25" at bounding box center [662, 573] width 26 height 26
type input "Aug 25, 2025"
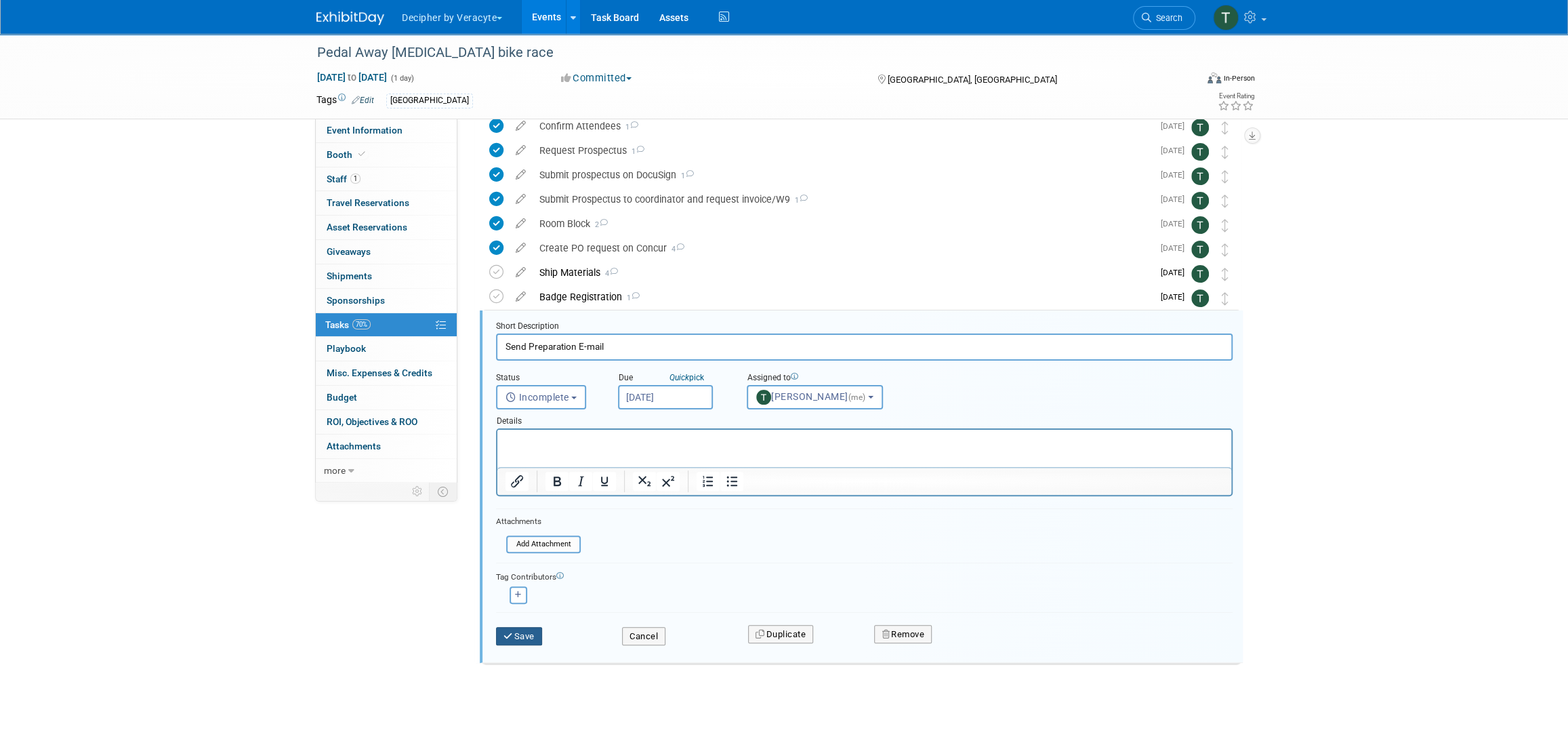
click at [522, 632] on button "Save" at bounding box center [519, 636] width 46 height 19
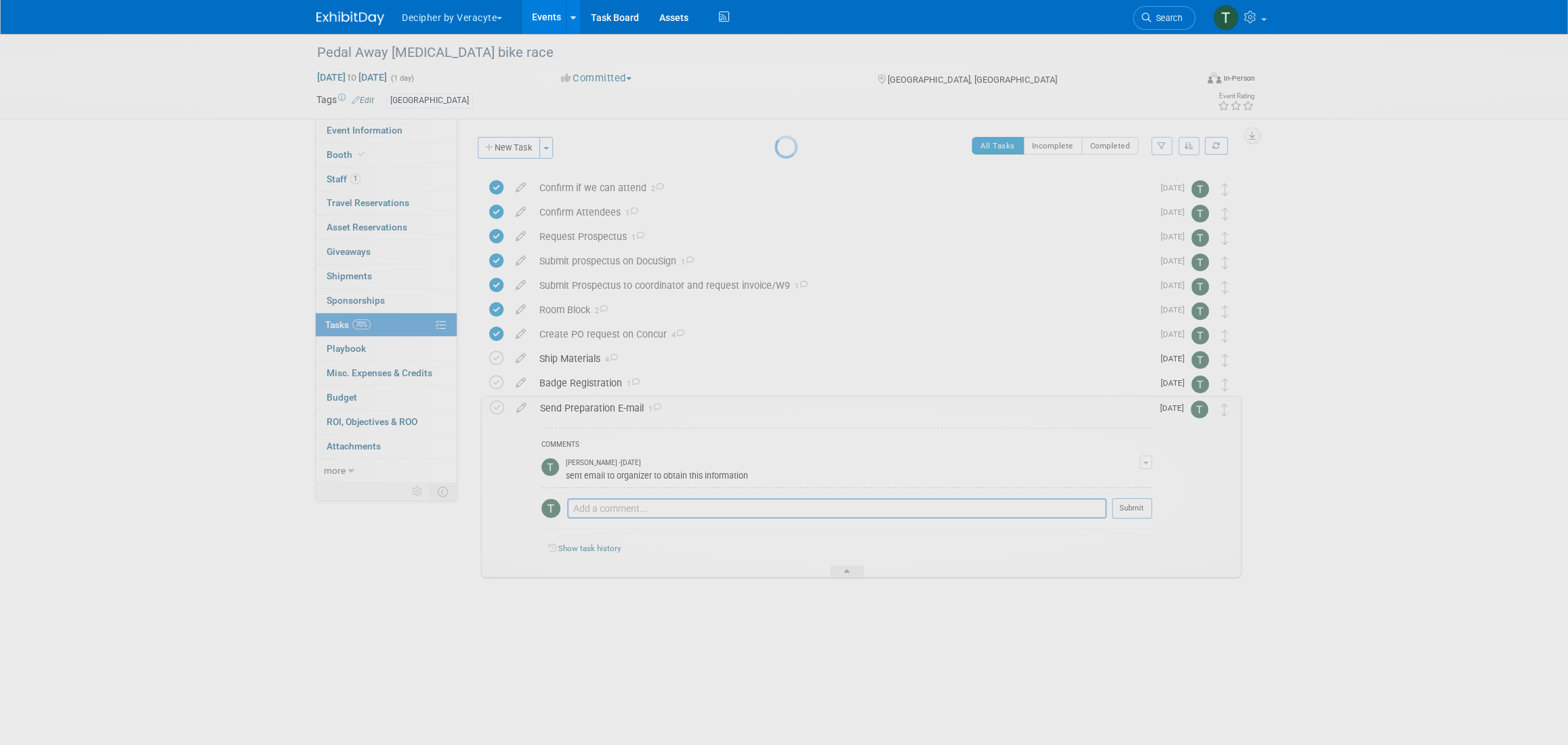
scroll to position [0, 0]
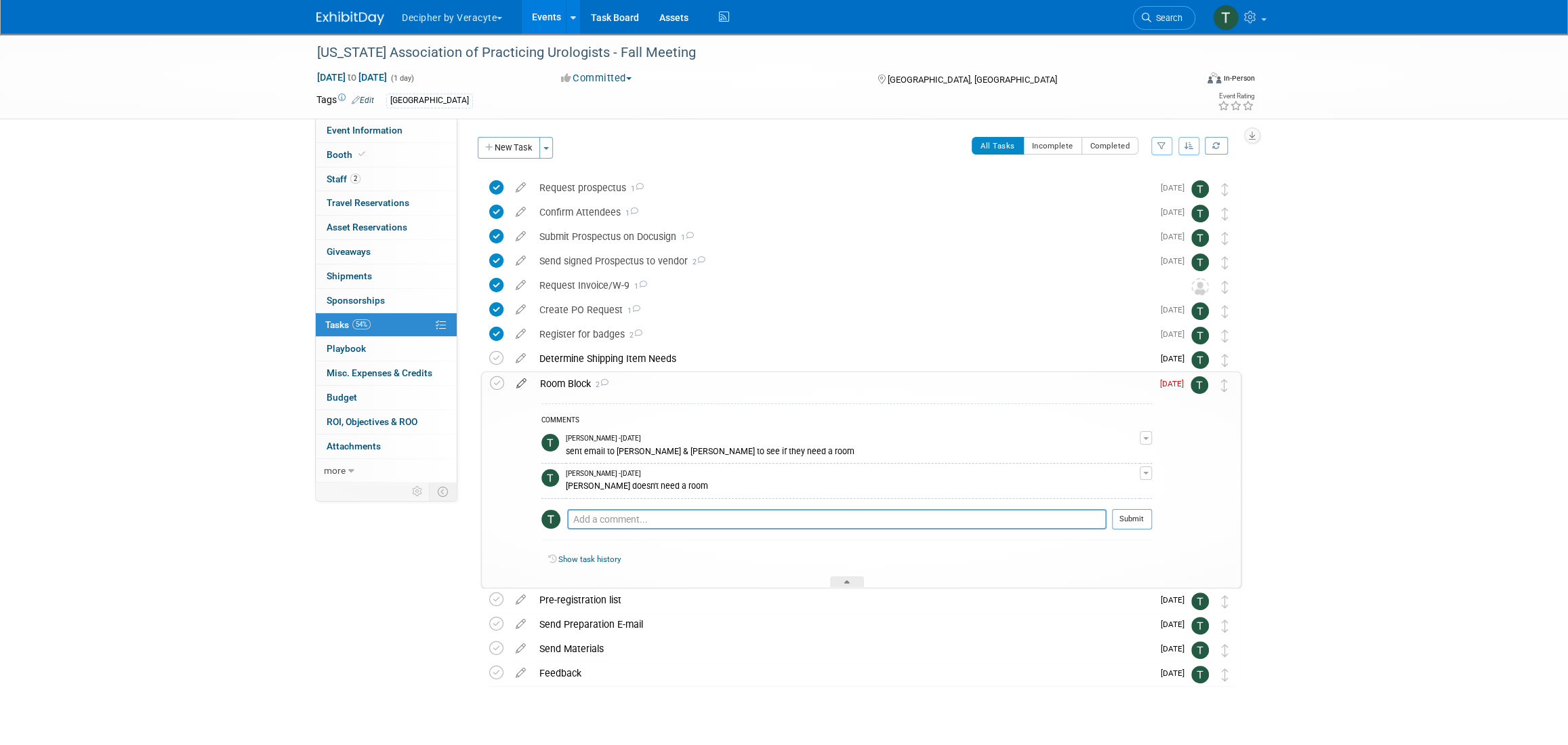
click at [524, 383] on icon at bounding box center [521, 380] width 23 height 17
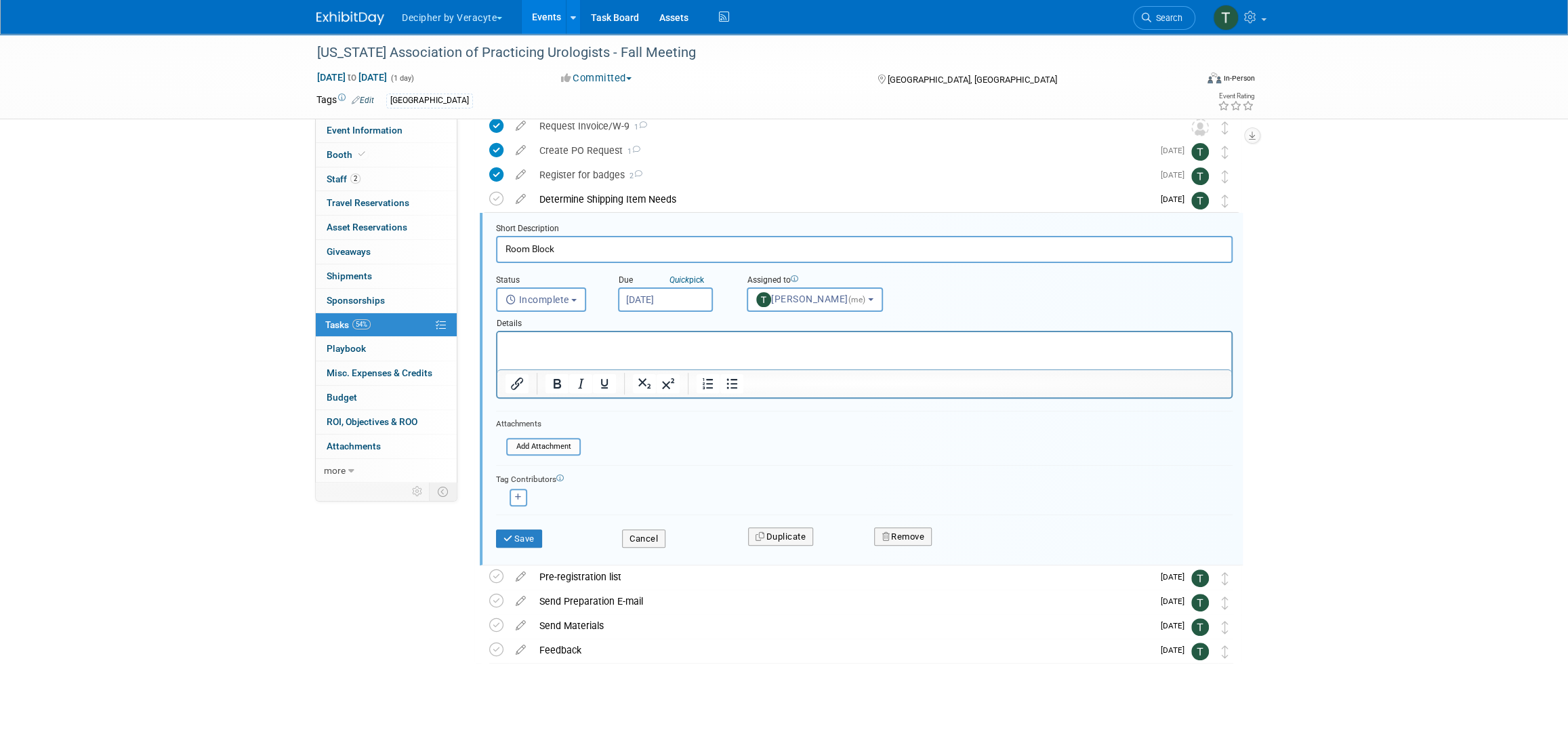
click at [654, 298] on input "Aug 21, 2025" at bounding box center [665, 300] width 95 height 24
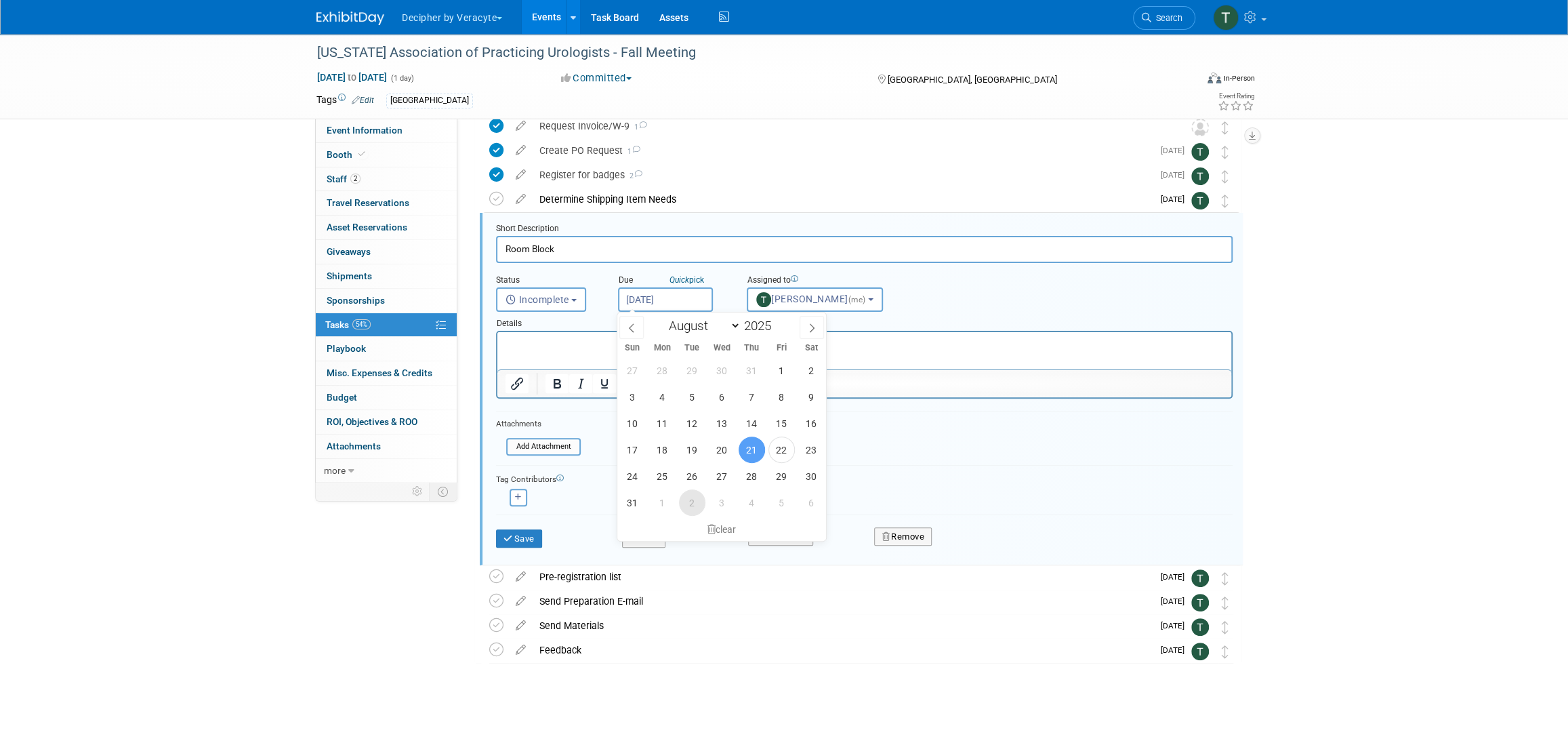
click at [680, 500] on span "2" at bounding box center [692, 502] width 26 height 26
type input "Sep 2, 2025"
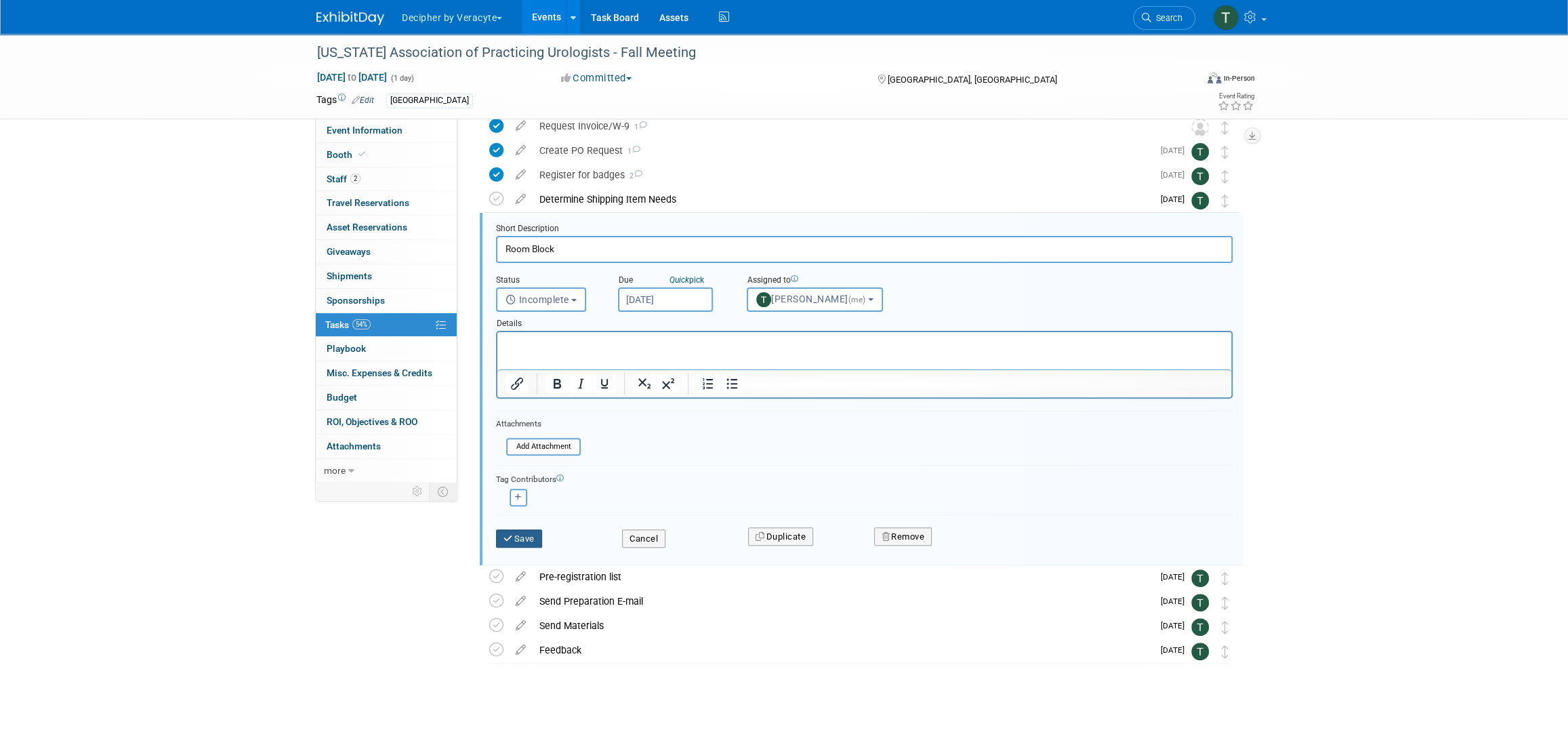
click at [541, 539] on button "Save" at bounding box center [519, 539] width 46 height 19
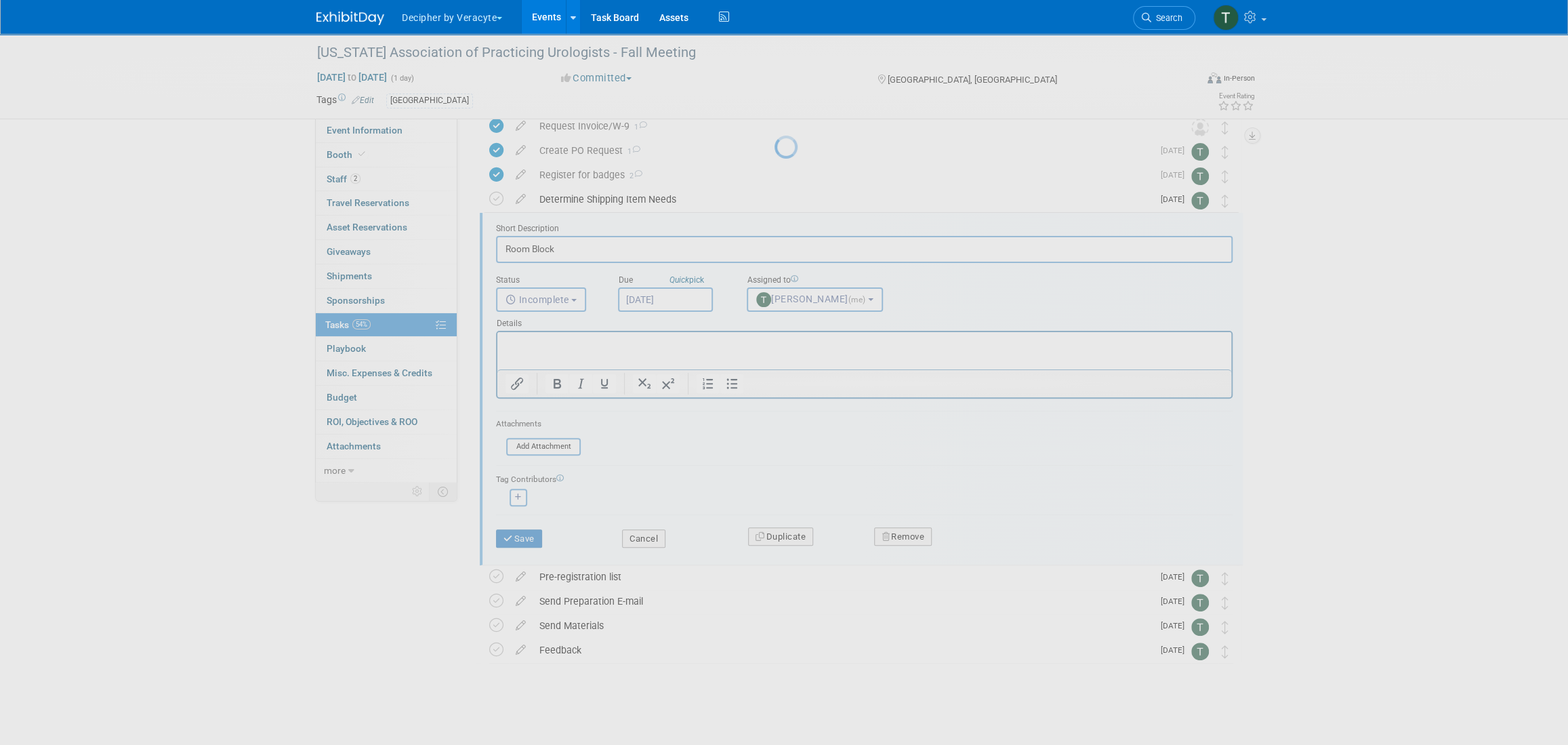
scroll to position [23, 0]
